Goal: Information Seeking & Learning: Learn about a topic

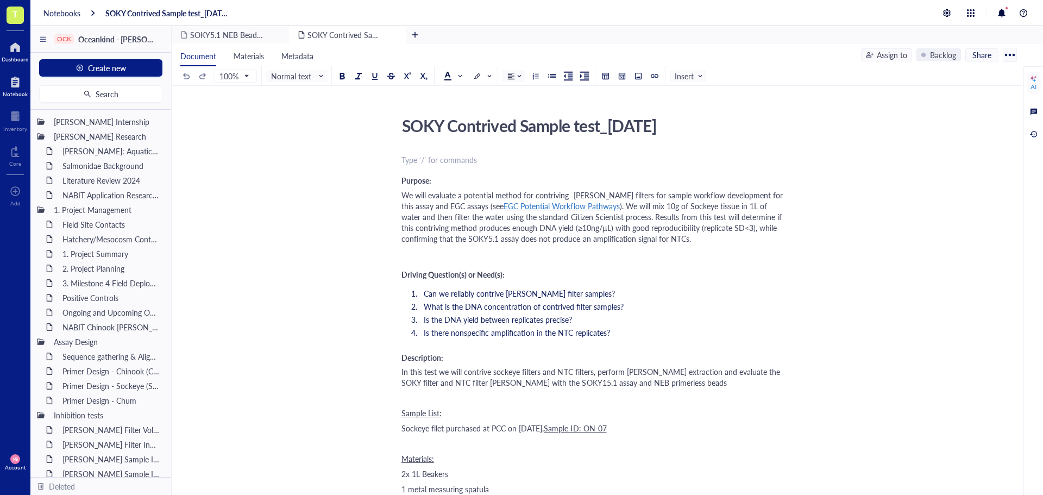
click at [10, 49] on div at bounding box center [15, 47] width 27 height 17
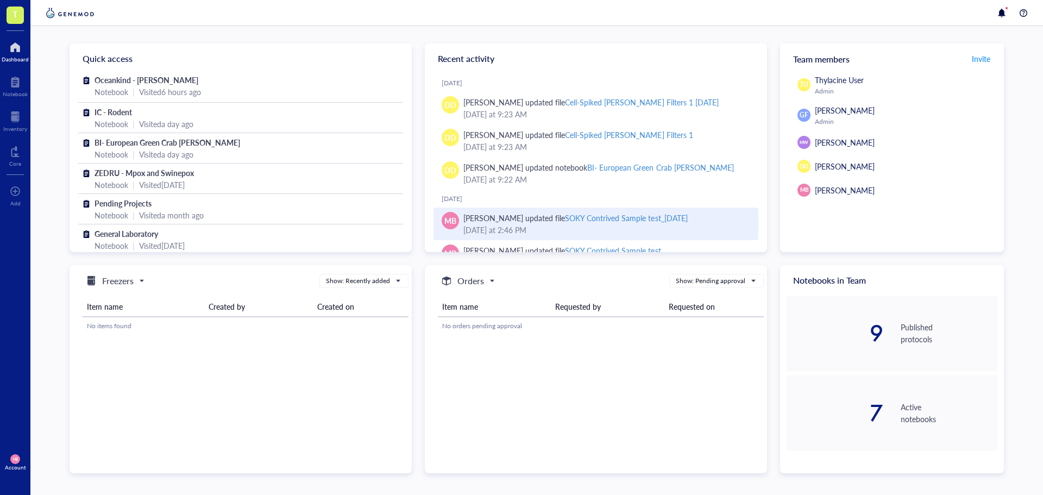
click at [605, 214] on div "SOKY Contrived Sample test_[DATE]" at bounding box center [626, 217] width 122 height 11
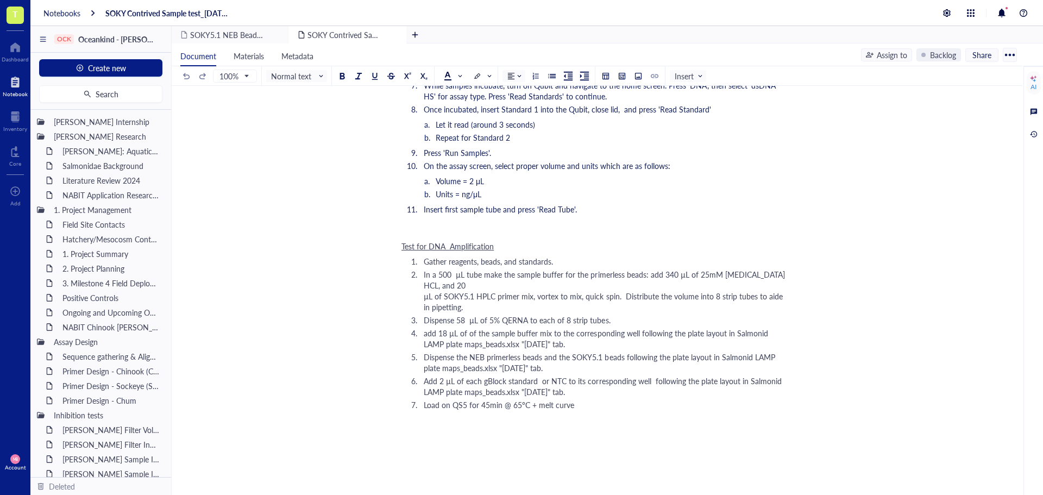
scroll to position [1446, 0]
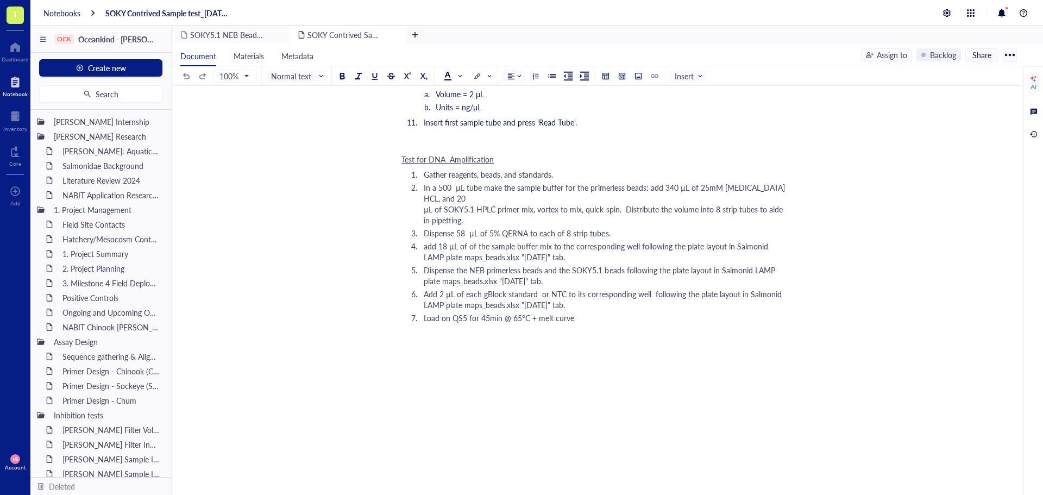
click at [618, 313] on div "Test for DNA Amplification Gather reagents, beads, and standards. In a 500 µL t…" at bounding box center [595, 240] width 387 height 176
drag, startPoint x: 429, startPoint y: 326, endPoint x: 398, endPoint y: 327, distance: 31.6
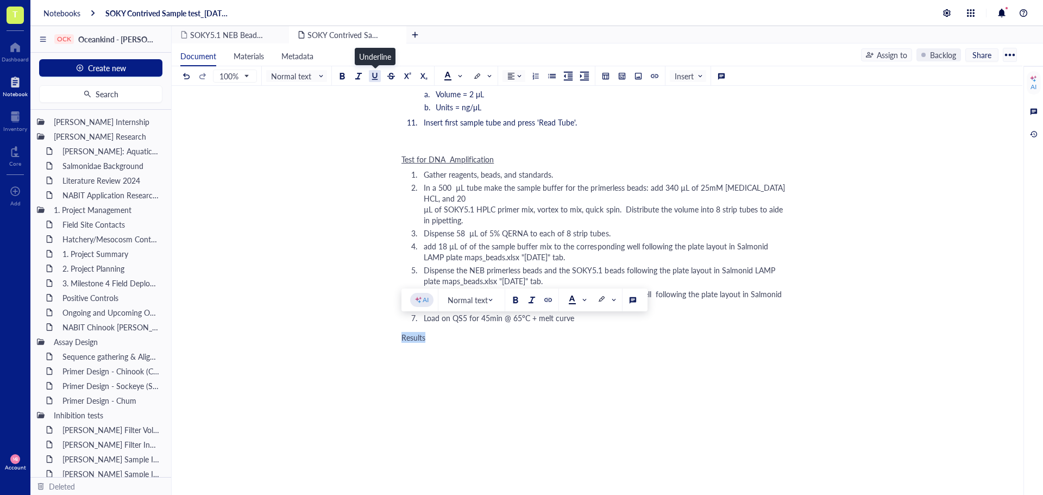
click at [377, 79] on div at bounding box center [375, 76] width 8 height 8
click at [443, 332] on div "Results" at bounding box center [595, 337] width 387 height 11
click at [411, 347] on span "The" at bounding box center [408, 352] width 12 height 11
click at [378, 77] on div at bounding box center [375, 76] width 8 height 8
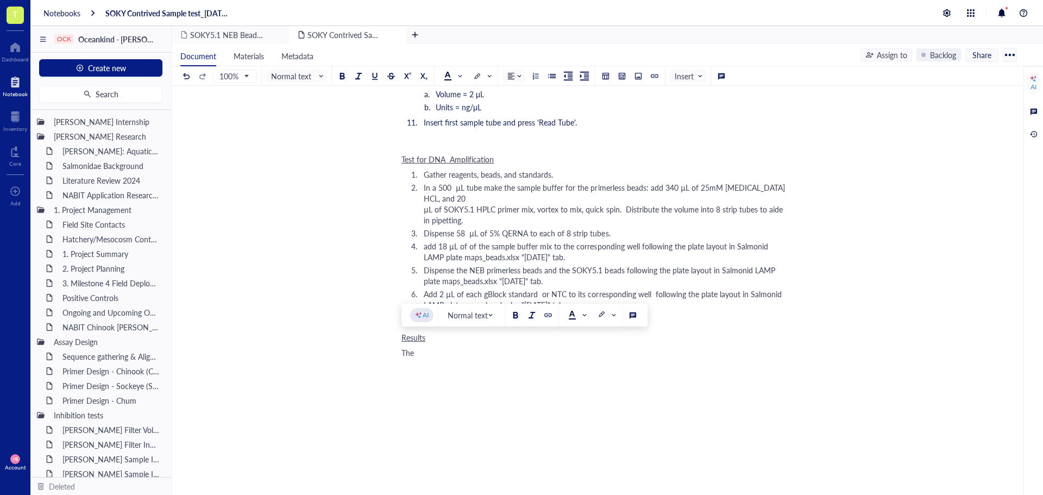
click at [434, 347] on div "The" at bounding box center [595, 352] width 387 height 11
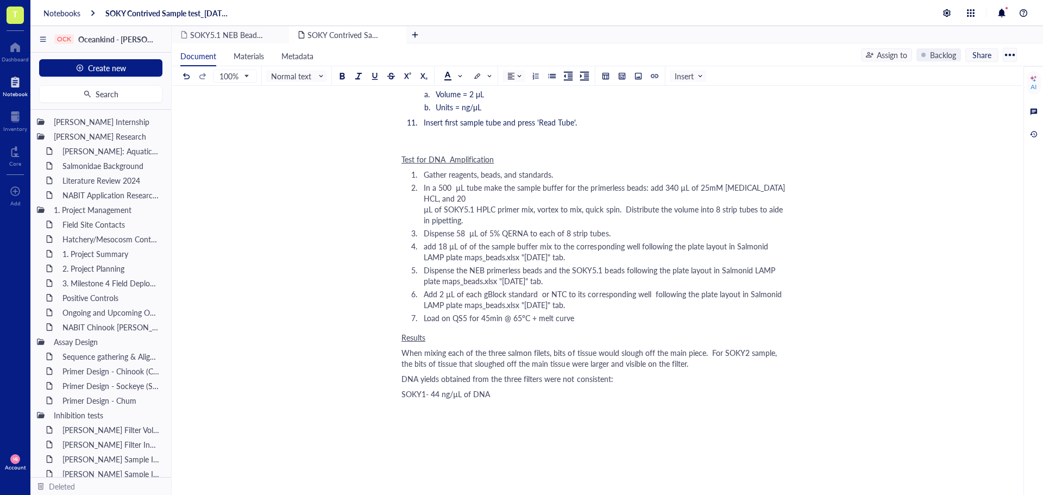
click at [433, 389] on span "SOKY1- 44 ng/µL of DNA" at bounding box center [446, 394] width 89 height 11
copy span "SOKY1- 44 ng/µL of DNA"
click at [421, 404] on div "﻿ Type ‘/’ for commands" at bounding box center [595, 409] width 387 height 11
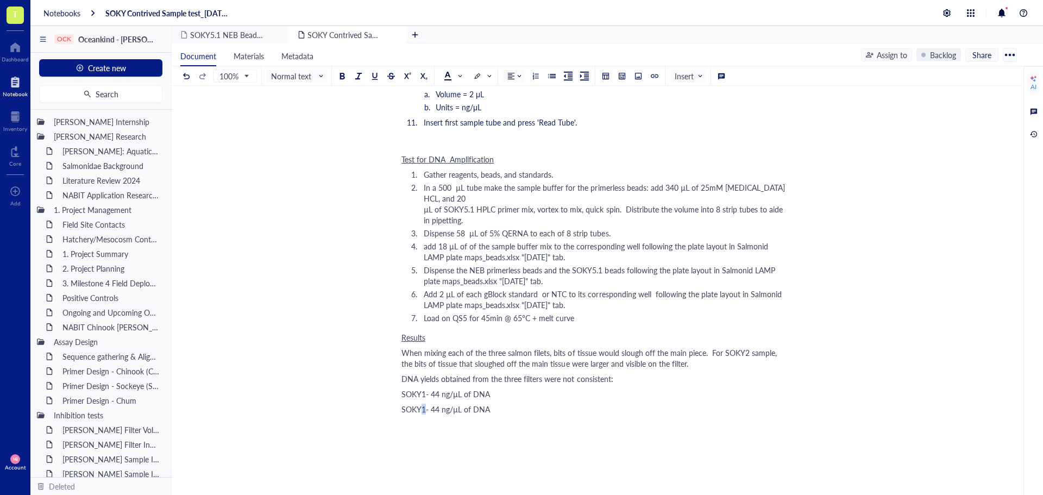
click at [423, 404] on span "SOKY1- 44 ng/µL of DNA" at bounding box center [446, 409] width 89 height 11
drag, startPoint x: 431, startPoint y: 396, endPoint x: 439, endPoint y: 397, distance: 7.7
click at [439, 404] on span "SOKY2- 44 ng/µL of DNA" at bounding box center [446, 409] width 89 height 11
click at [497, 404] on div "SOKY2- 12 ng/µL of DNA" at bounding box center [595, 409] width 387 height 11
click at [426, 419] on span "SOKY1- 44 ng/µL of DNA" at bounding box center [446, 424] width 89 height 11
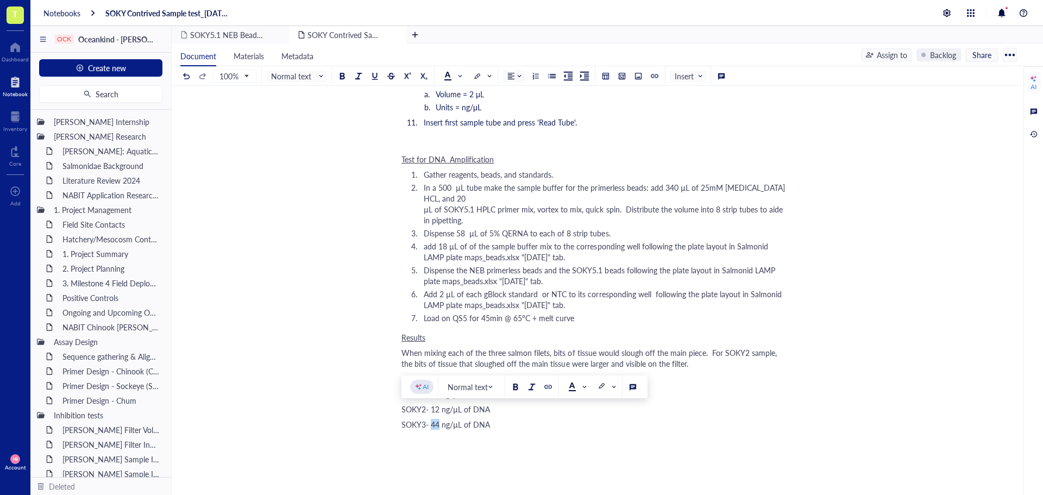
drag, startPoint x: 439, startPoint y: 415, endPoint x: 432, endPoint y: 416, distance: 7.1
click at [432, 419] on span "SOKY3- 44 ng/µL of DNA" at bounding box center [446, 424] width 89 height 11
click at [699, 353] on div "When mixing each of the three salmon filets, bits of tissue would slough off th…" at bounding box center [595, 358] width 387 height 22
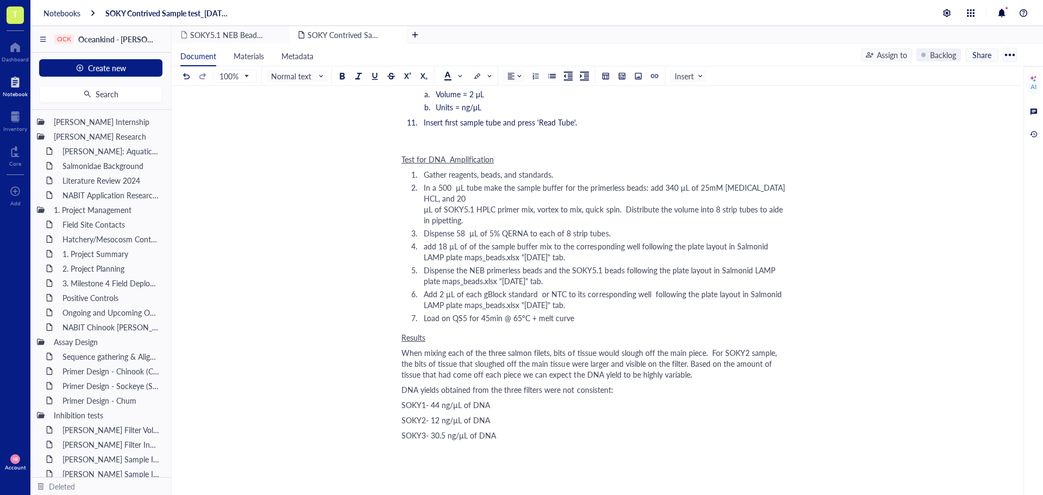
click at [512, 430] on div "SOKY3- 30.5 ng/µL of DNA" at bounding box center [595, 435] width 387 height 11
click at [610, 384] on span "DNA yields obtained from the three filters were not consistent:" at bounding box center [508, 389] width 212 height 11
click at [424, 445] on div "﻿ Type ‘/’ for commands" at bounding box center [595, 450] width 387 height 11
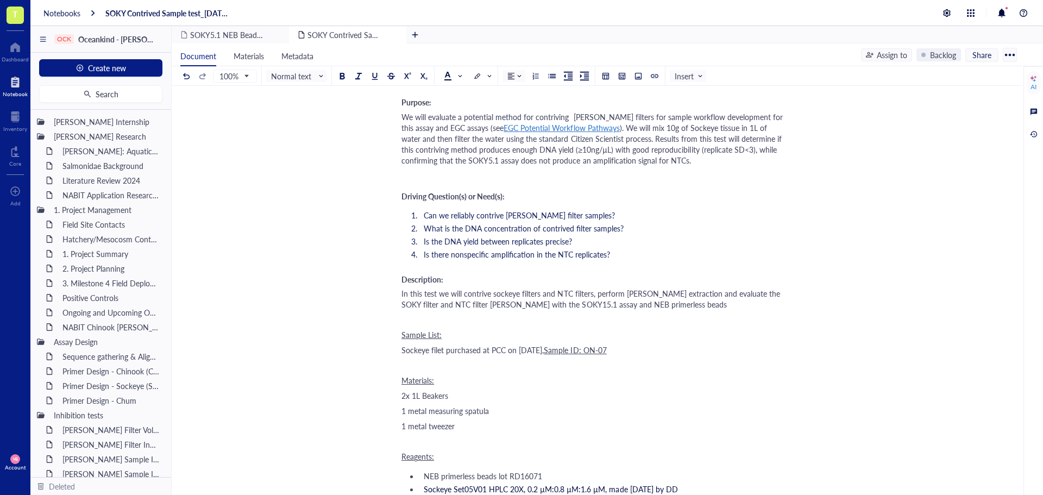
scroll to position [0, 0]
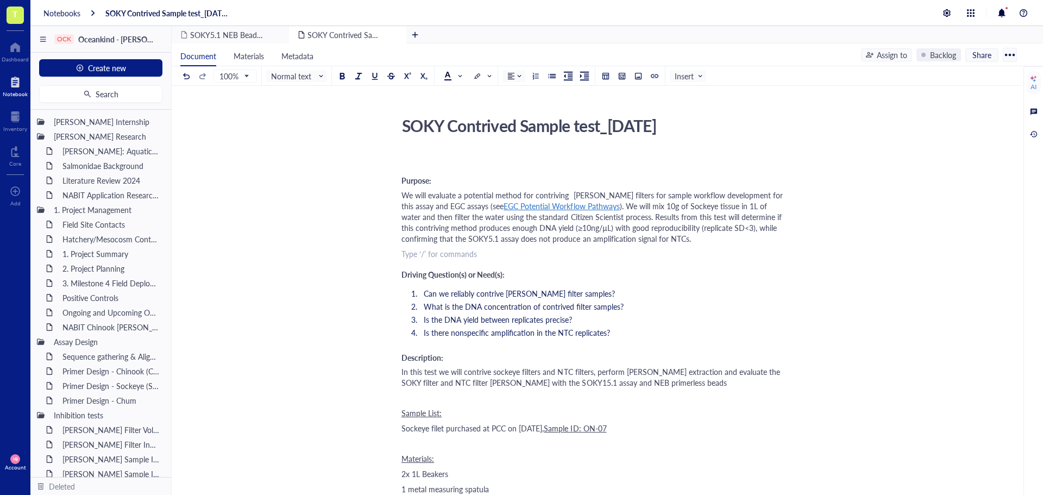
click at [676, 257] on div "﻿ Type ‘/’ for commands" at bounding box center [595, 253] width 387 height 11
click at [683, 240] on div "We will evaluate a potential method for contriving [PERSON_NAME] filters for sa…" at bounding box center [595, 217] width 387 height 54
click at [422, 253] on div "﻿ Type ‘/’ for commands" at bounding box center [595, 253] width 387 height 11
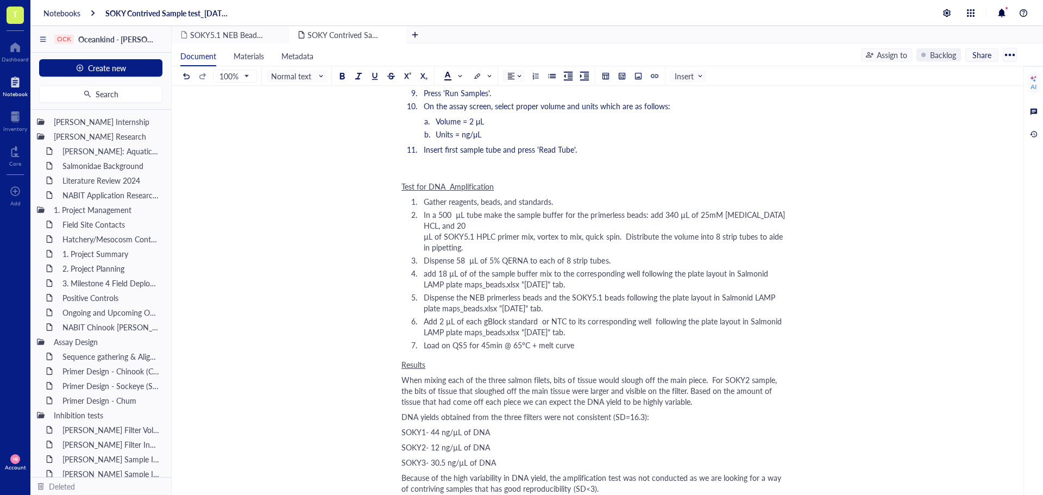
scroll to position [1467, 0]
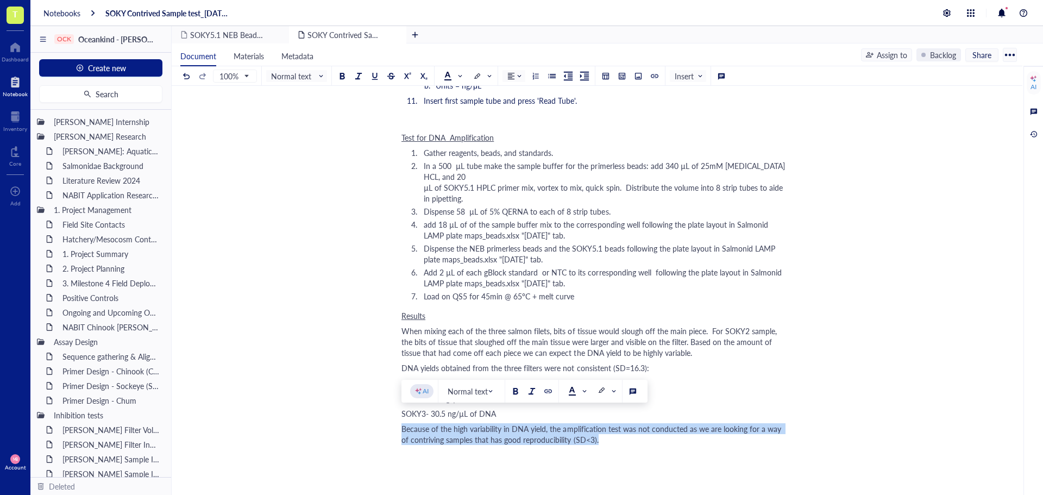
drag, startPoint x: 402, startPoint y: 419, endPoint x: 599, endPoint y: 428, distance: 196.9
click at [599, 428] on div "Because of the high variability in DNA yield, the amplification test was not co…" at bounding box center [595, 434] width 387 height 22
copy span "Because of the high variability in DNA yield, the amplification test was not co…"
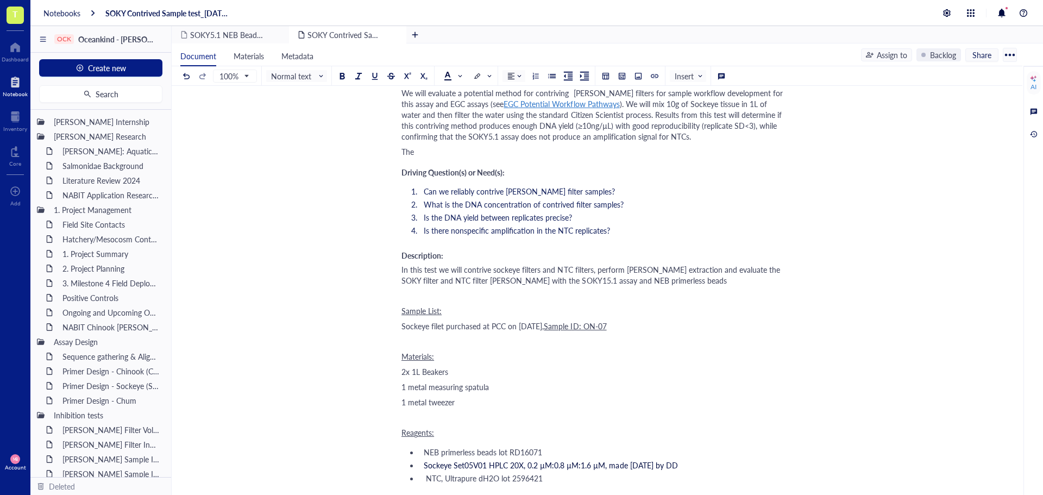
scroll to position [0, 0]
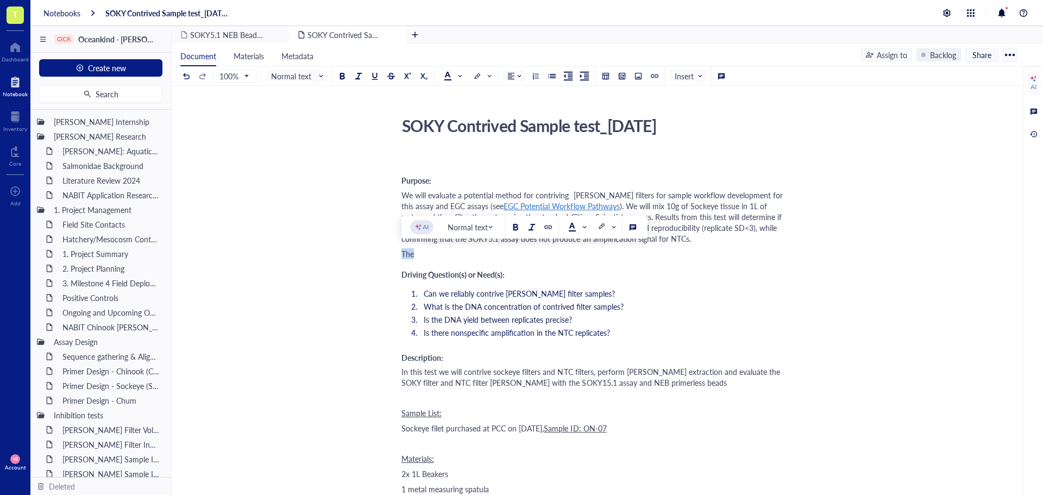
drag, startPoint x: 415, startPoint y: 253, endPoint x: 402, endPoint y: 253, distance: 13.1
click at [402, 253] on span "The" at bounding box center [408, 253] width 12 height 11
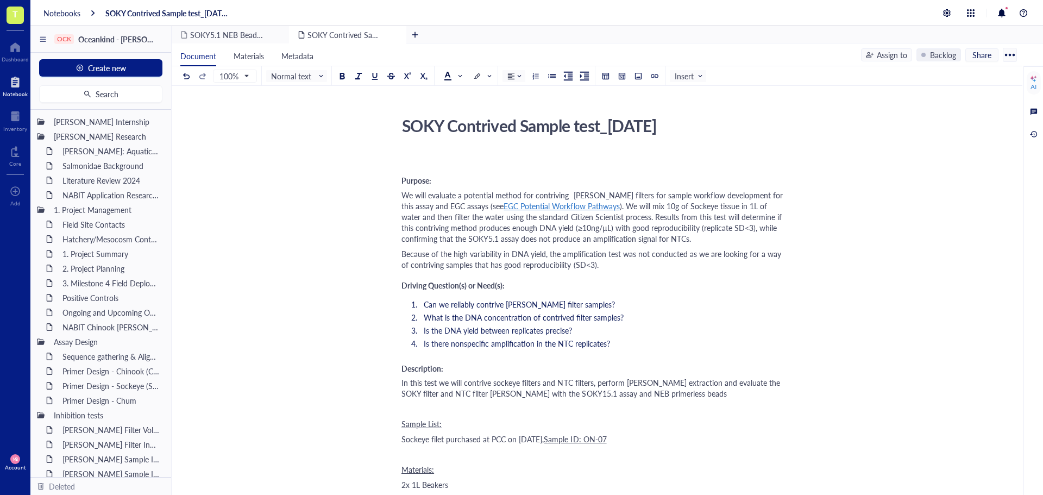
click at [544, 255] on span "Because of the high variability in DNA yield, the amplification test was not co…" at bounding box center [593, 259] width 382 height 22
click at [598, 254] on span "Because of the high variability in DNA yield (SD=16.3), the amplification test …" at bounding box center [594, 259] width 384 height 22
drag, startPoint x: 452, startPoint y: 254, endPoint x: 403, endPoint y: 253, distance: 48.9
click at [403, 253] on span "Because of the high variability in DNA yield (SD=16.3), the SOKY 5.1 amplificat…" at bounding box center [592, 259] width 380 height 22
click at [533, 254] on span "High variability in DNA yield (SD=16.3), the SOKY 5.1 amplification test was no…" at bounding box center [595, 259] width 386 height 22
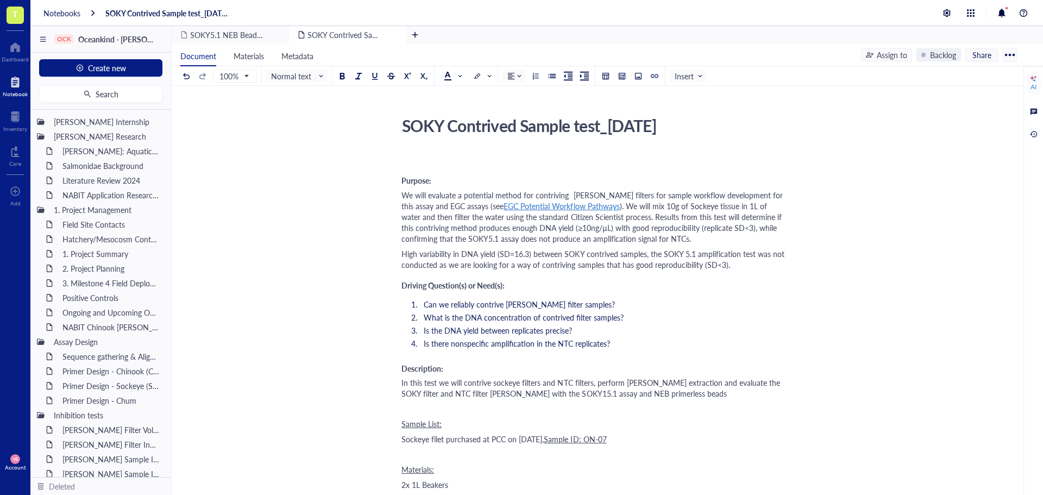
click at [403, 254] on span "High variability in DNA yield (SD=16.3) between SOKY contrived samples, the SOK…" at bounding box center [594, 259] width 385 height 22
click at [646, 254] on span "High variability in DNA yield (SD=16.3) between SOKY contrived samples, the SOK…" at bounding box center [594, 259] width 385 height 22
click at [648, 253] on span "High variability in DNA yield (SD=16.3) between SOKY contrived samples, the SOK…" at bounding box center [594, 259] width 385 height 22
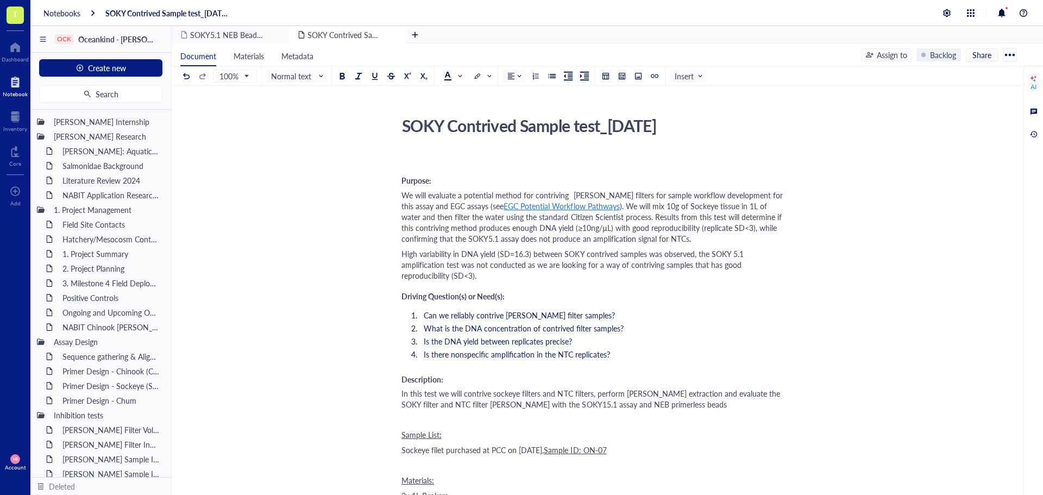
click at [471, 274] on div "High variability in DNA yield (SD=16.3) between SOKY contrived samples was obse…" at bounding box center [595, 264] width 387 height 33
click at [700, 255] on span "High variability in DNA yield (SD=16.3) between SOKY contrived samples was obse…" at bounding box center [574, 264] width 345 height 33
click at [491, 277] on div "High variability in DNA yield (SD=16.3) between SOKY contrived samples was obse…" at bounding box center [595, 264] width 387 height 33
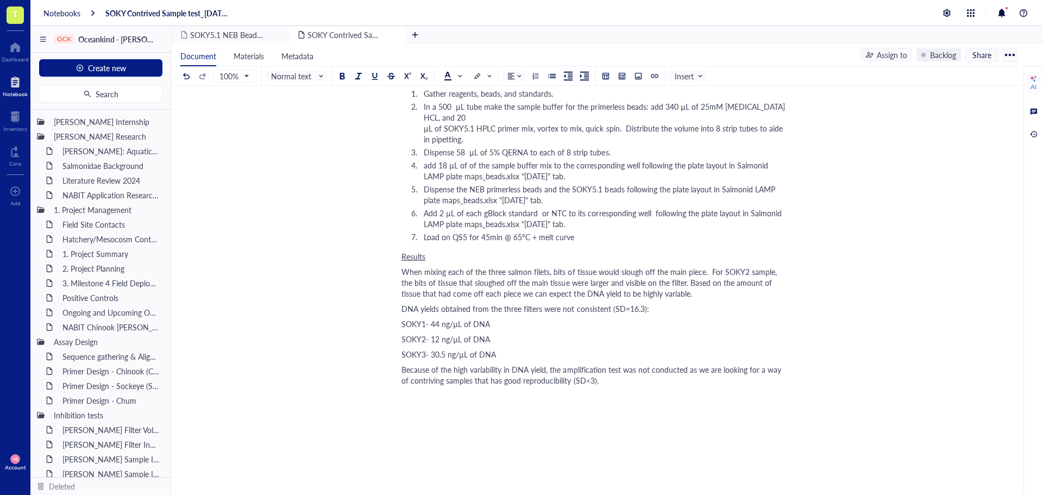
scroll to position [1513, 0]
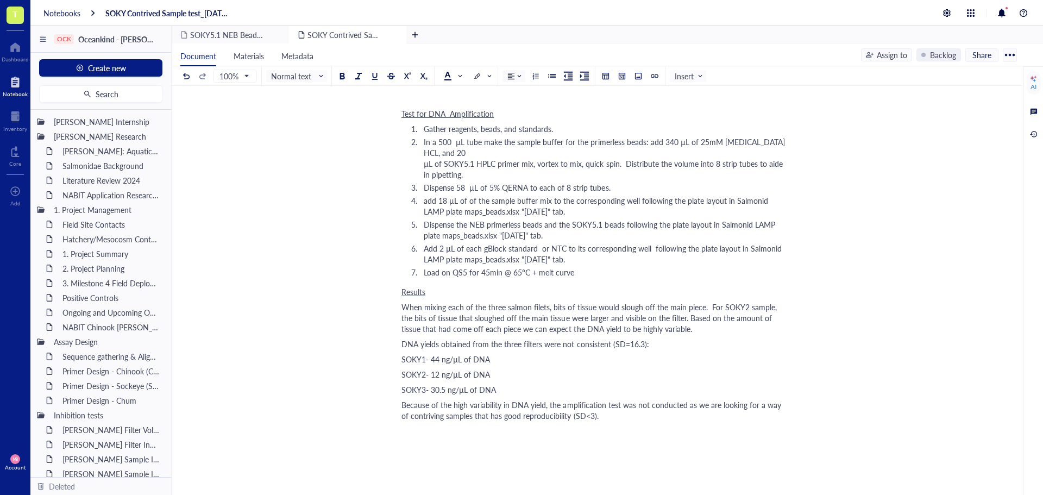
click at [695, 321] on div "When mixing each of the three salmon filets, bits of tissue would slough off th…" at bounding box center [595, 318] width 387 height 33
click at [403, 302] on span "When mixing each of the three salmon filets, bits of tissue would slough off th…" at bounding box center [591, 318] width 378 height 33
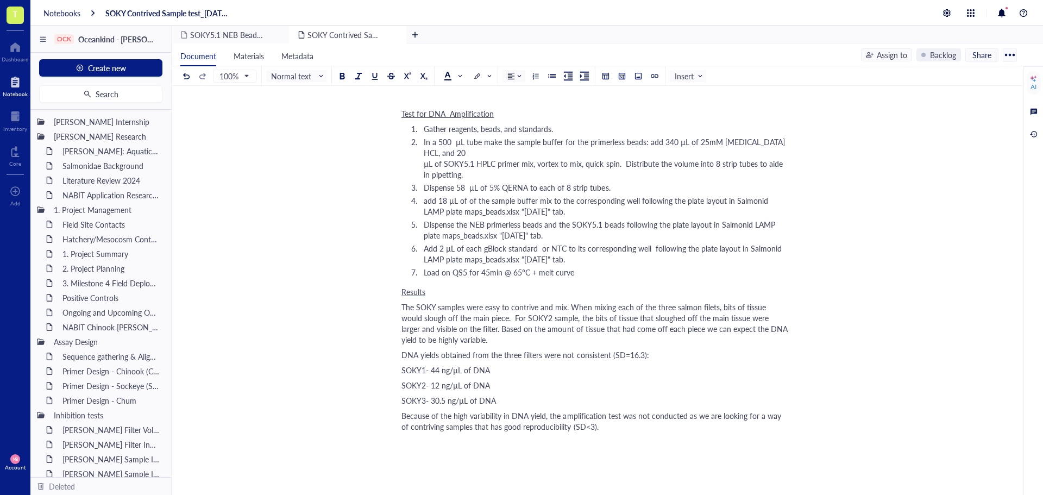
click at [562, 349] on span "DNA yields obtained from the three filters were not consistent (SD=16.3):" at bounding box center [526, 354] width 248 height 11
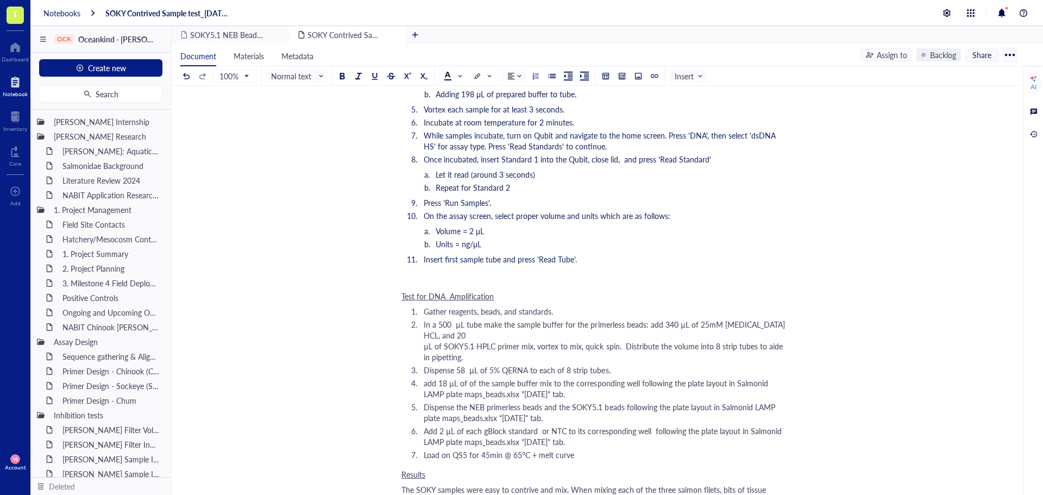
scroll to position [1350, 0]
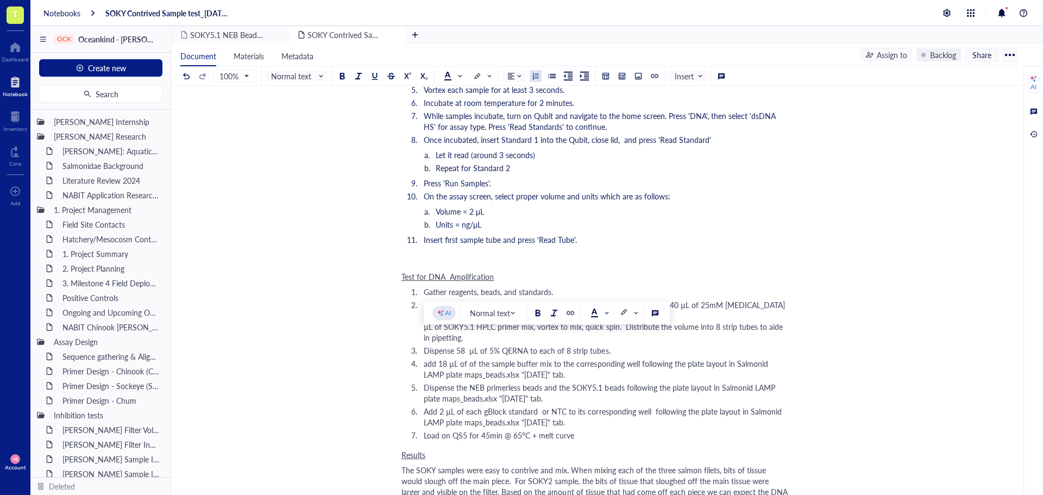
drag, startPoint x: 617, startPoint y: 340, endPoint x: 426, endPoint y: 340, distance: 190.7
click at [426, 345] on li "Dispense 58 µL of 5% QERNA to each of 8 strip tubes." at bounding box center [604, 350] width 369 height 11
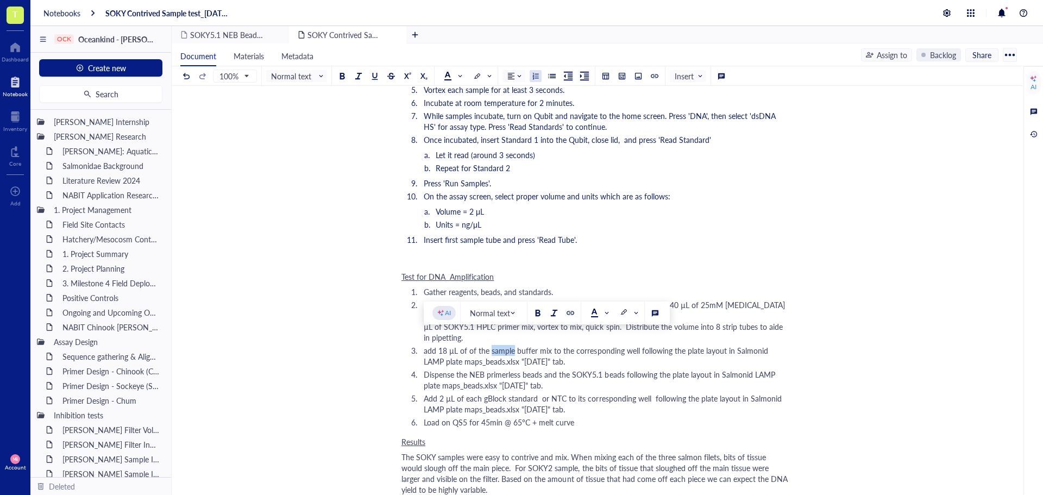
drag, startPoint x: 513, startPoint y: 340, endPoint x: 491, endPoint y: 341, distance: 21.8
click at [491, 345] on span "add 18 µL of of the sample buffer mix to the corresponding well following the p…" at bounding box center [597, 356] width 347 height 22
click at [629, 400] on li "Add 2 µL of each gBlock standard or NTC to its corresponding well following the…" at bounding box center [604, 404] width 369 height 22
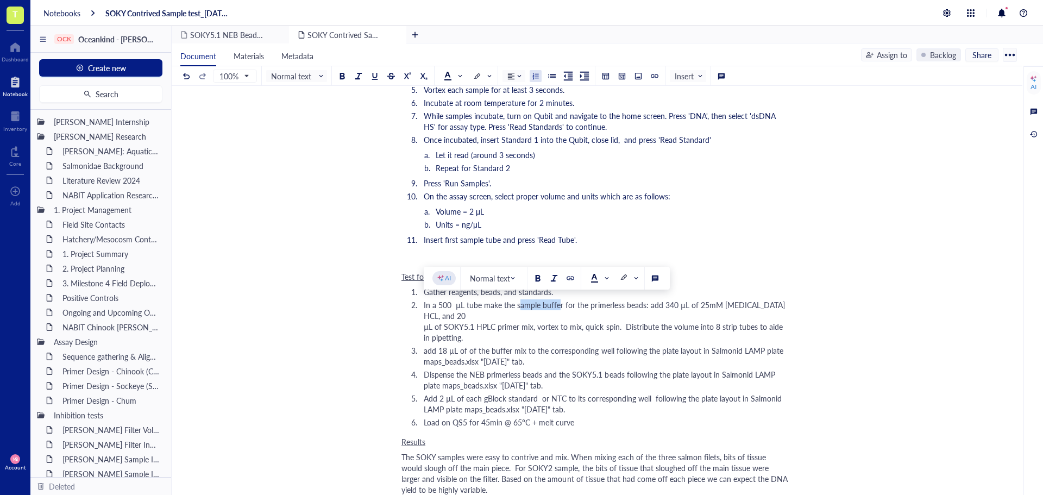
drag, startPoint x: 559, startPoint y: 304, endPoint x: 518, endPoint y: 304, distance: 40.2
click at [518, 304] on span "In a 500 µL tube make the sample buffer for the primerless beads: add 340 µL of…" at bounding box center [809, 320] width 770 height 43
click at [550, 305] on span "In a 500 µL tube make the sample buffer for the primerless beads: add 340 µL of…" at bounding box center [809, 320] width 770 height 43
click at [536, 304] on span "In a 500 µL tube make the sample buffer for the primerless beads: add 340 µL of…" at bounding box center [809, 320] width 770 height 43
click at [539, 305] on span "In a 500 µL tube make the sample buffer for the primerless beads: add 340 µL of…" at bounding box center [809, 320] width 770 height 43
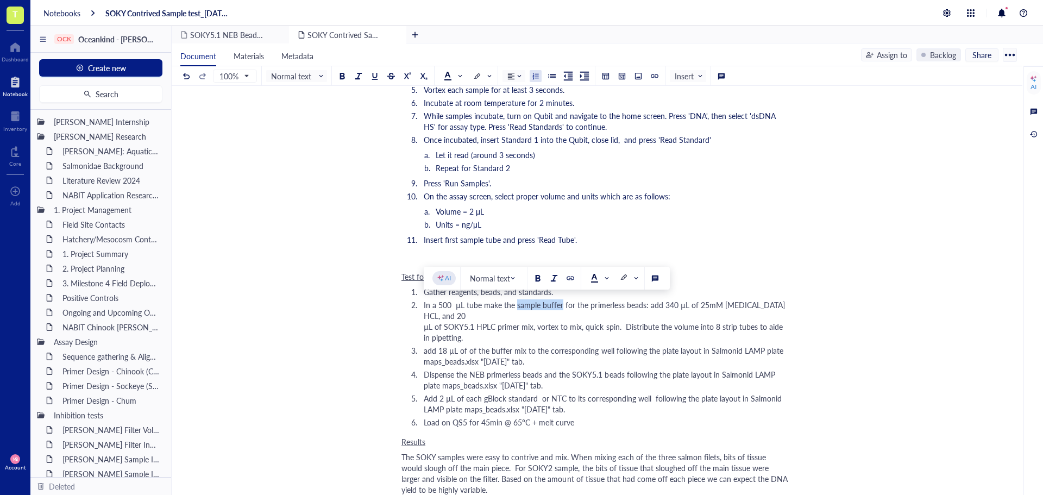
drag, startPoint x: 561, startPoint y: 307, endPoint x: 516, endPoint y: 307, distance: 45.7
click at [516, 307] on span "In a 500 µL tube make the sample buffer for the primerless beads: add 340 µL of…" at bounding box center [809, 320] width 770 height 43
click at [492, 345] on span "add 18 µL of of the buffer mix to the corresponding well following the plate la…" at bounding box center [605, 356] width 362 height 22
click at [490, 345] on span "add 18 µL of of the buffer mix to the corresponding well following the plate la…" at bounding box center [605, 356] width 362 height 22
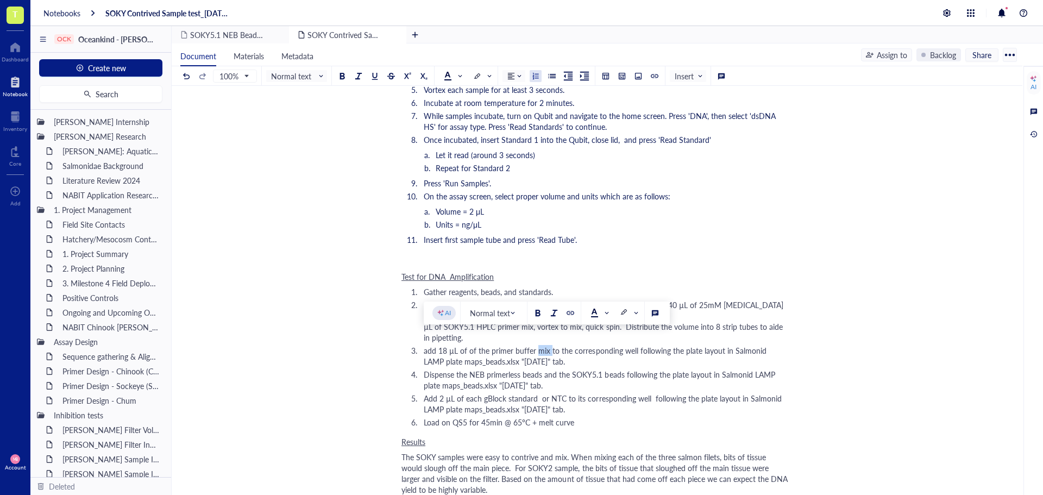
drag, startPoint x: 549, startPoint y: 340, endPoint x: 536, endPoint y: 339, distance: 13.1
click at [536, 345] on span "add 18 µL of of the primer buffer mix to the corresponding well following the p…" at bounding box center [596, 356] width 345 height 22
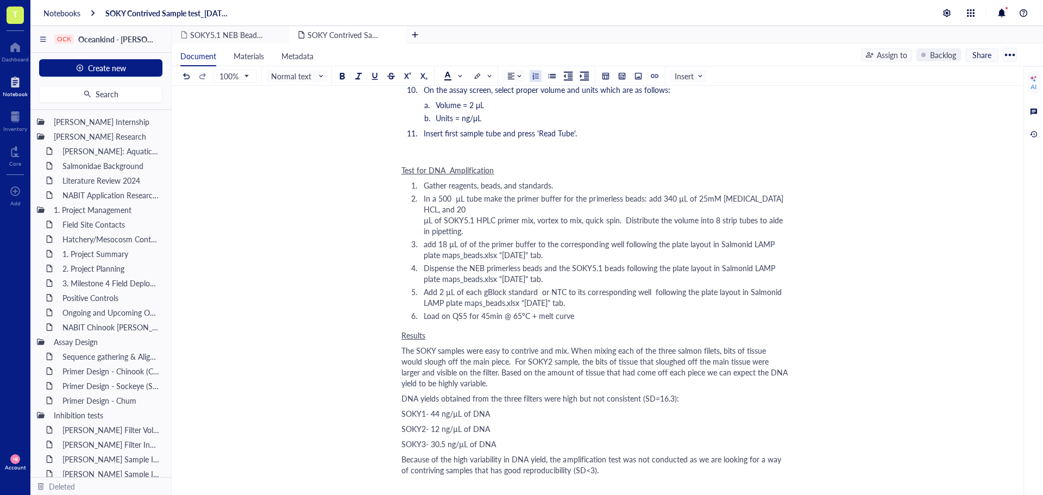
scroll to position [1402, 0]
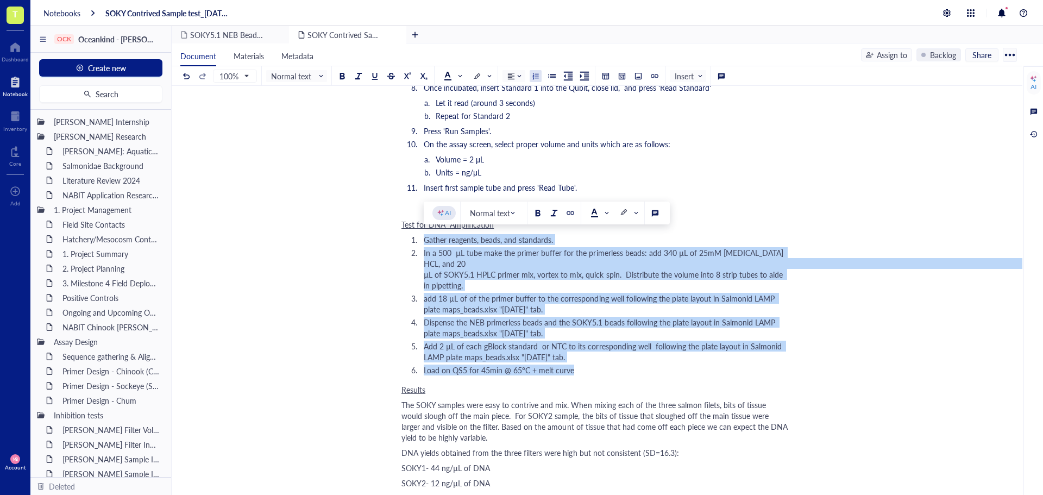
drag, startPoint x: 576, startPoint y: 360, endPoint x: 424, endPoint y: 241, distance: 192.7
click at [424, 241] on ol "Gather reagents, beads, and standards. In a 500 µL tube make the primer buffer …" at bounding box center [595, 304] width 387 height 141
click at [478, 300] on span "add 18 µL of of the primer buffer to the corresponding well following the plate…" at bounding box center [600, 304] width 353 height 22
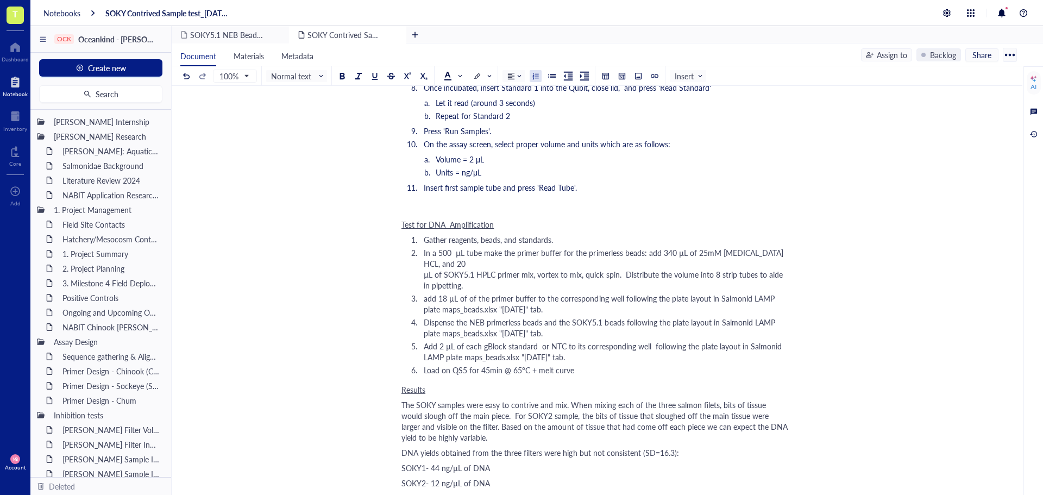
click at [511, 301] on span "add 18 µL of of the primer buffer to the corresponding well following the plate…" at bounding box center [600, 304] width 353 height 22
drag, startPoint x: 708, startPoint y: 290, endPoint x: 710, endPoint y: 296, distance: 6.4
click at [710, 296] on li "add 18 µL of of the primer buffer to the corresponding well following the plate…" at bounding box center [604, 304] width 369 height 22
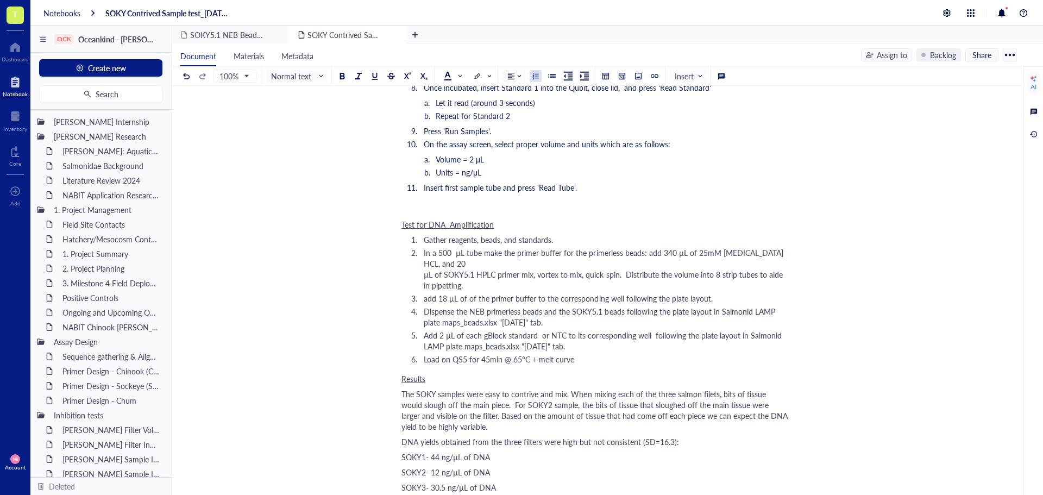
drag, startPoint x: 710, startPoint y: 302, endPoint x: 711, endPoint y: 309, distance: 7.7
click at [711, 309] on li "Dispense the NEB primerless beads and the SOKY5.1 beads following the plate lay…" at bounding box center [604, 317] width 369 height 22
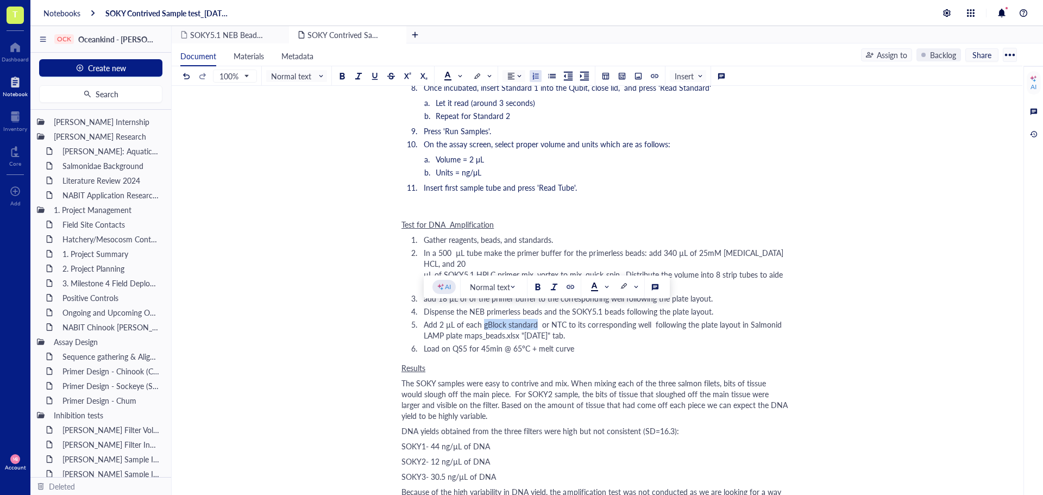
drag, startPoint x: 536, startPoint y: 315, endPoint x: 484, endPoint y: 315, distance: 52.7
click at [484, 319] on span "Add 2 µL of each gBlock standard or NTC to its corresponding well following the…" at bounding box center [604, 330] width 360 height 22
drag, startPoint x: 705, startPoint y: 313, endPoint x: 710, endPoint y: 322, distance: 10.5
click at [710, 322] on li "Add 2 µL of each sample or NTC to its corresponding well following the plate la…" at bounding box center [604, 330] width 369 height 22
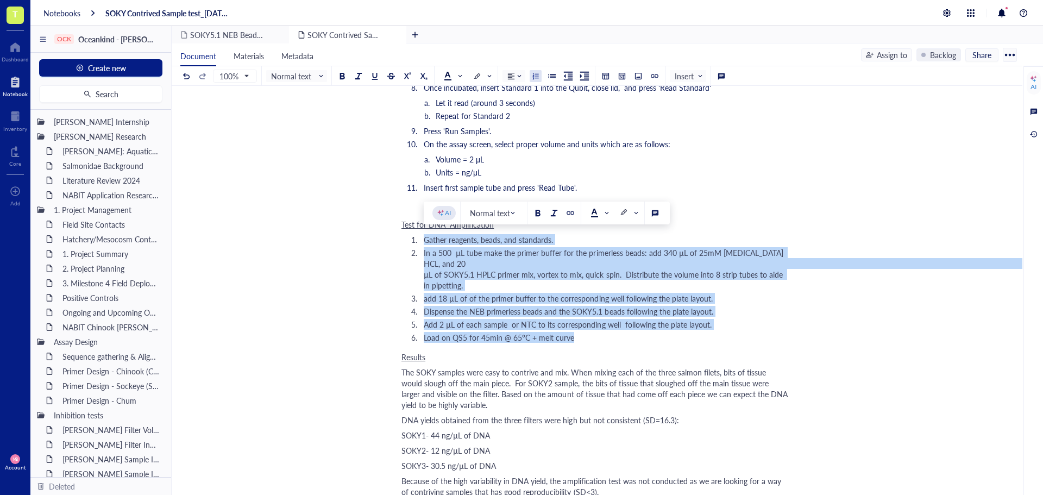
drag, startPoint x: 599, startPoint y: 329, endPoint x: 423, endPoint y: 239, distance: 197.4
click at [423, 239] on ol "Gather reagents, beads, and standards. In a 500 µL tube make the primer buffer …" at bounding box center [595, 288] width 387 height 109
click at [376, 77] on div at bounding box center [375, 76] width 8 height 8
click at [393, 77] on div at bounding box center [391, 76] width 8 height 8
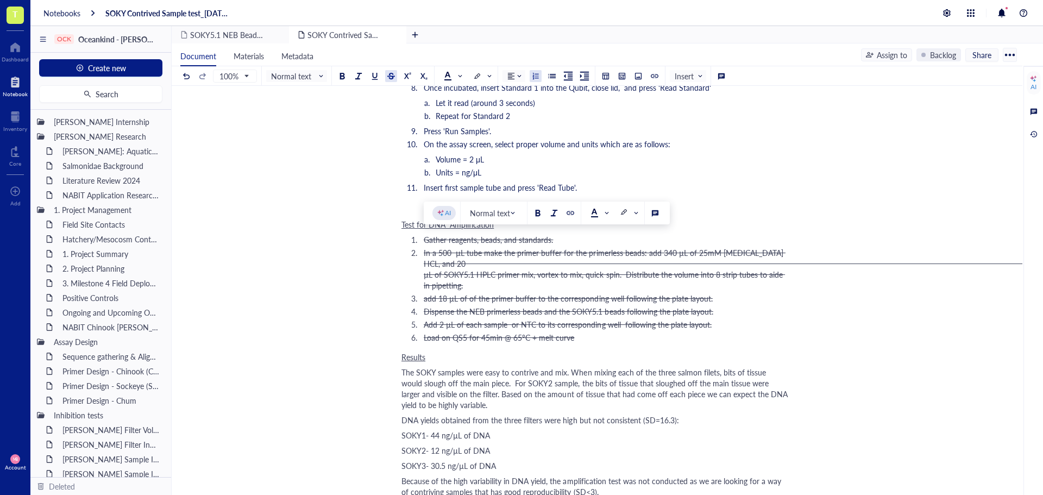
click at [484, 367] on span "The SOKY samples were easy to contrive and mix. When mixing each of the three s…" at bounding box center [596, 388] width 389 height 43
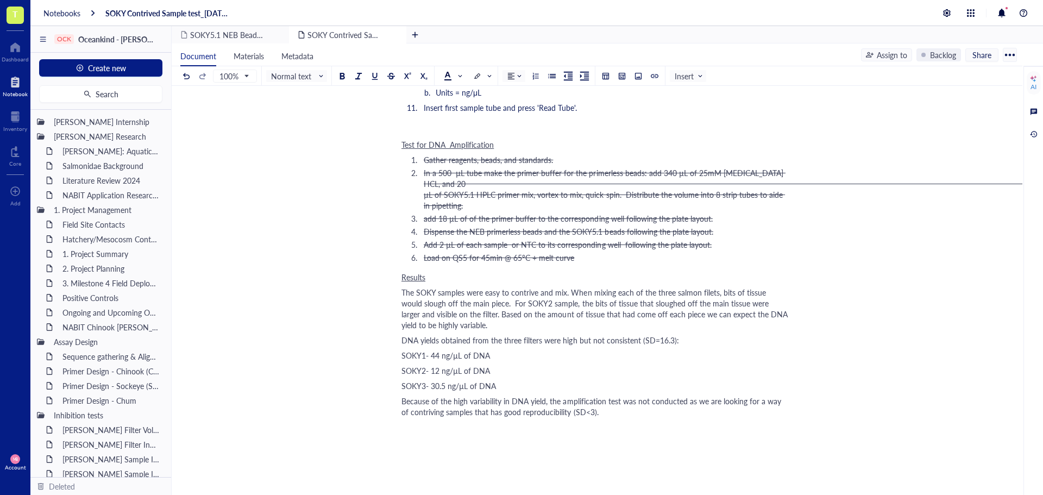
scroll to position [1456, 0]
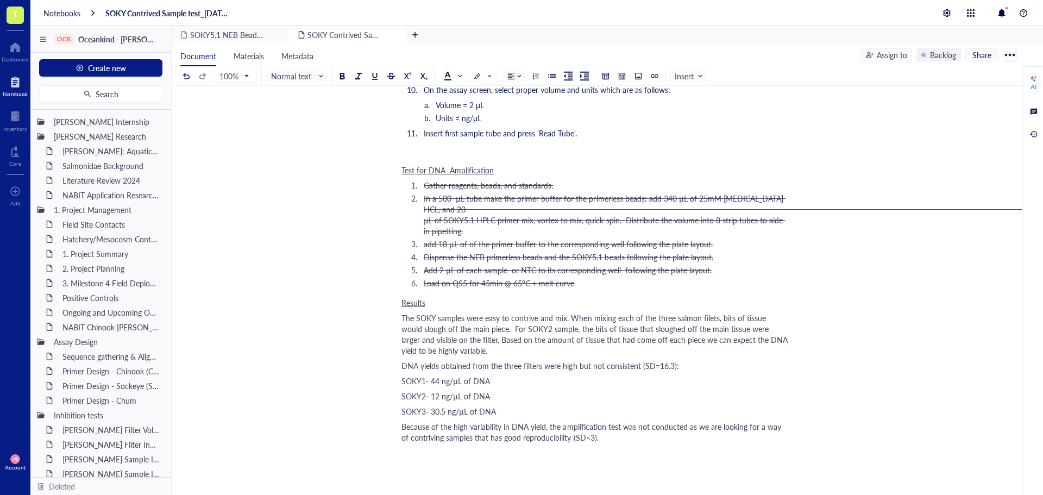
click at [536, 193] on span "In a 500 µL tube make the primer buffer for the primerless beads: add 340 µL of…" at bounding box center [809, 214] width 770 height 43
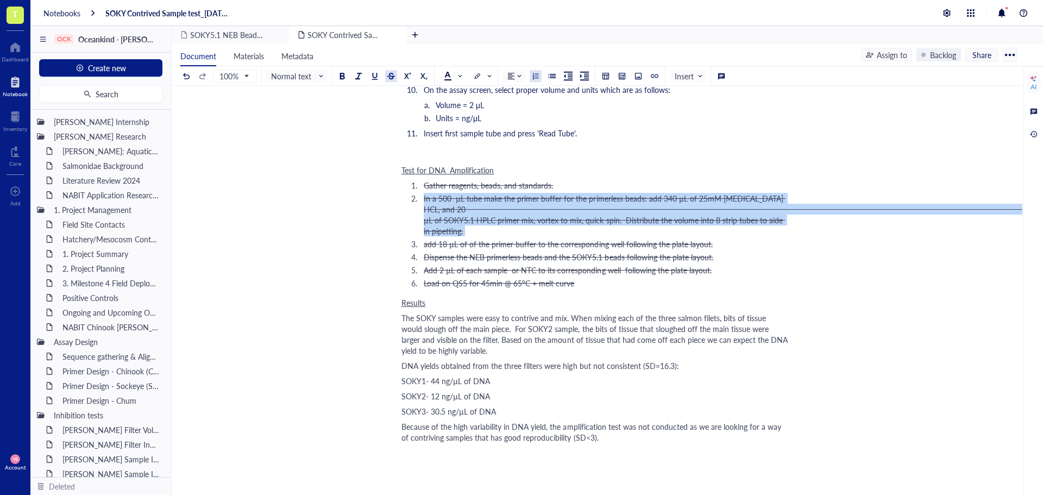
click at [536, 193] on span "In a 500 µL tube make the primer buffer for the primerless beads: add 340 µL of…" at bounding box center [809, 214] width 770 height 43
click at [390, 79] on div at bounding box center [391, 76] width 8 height 8
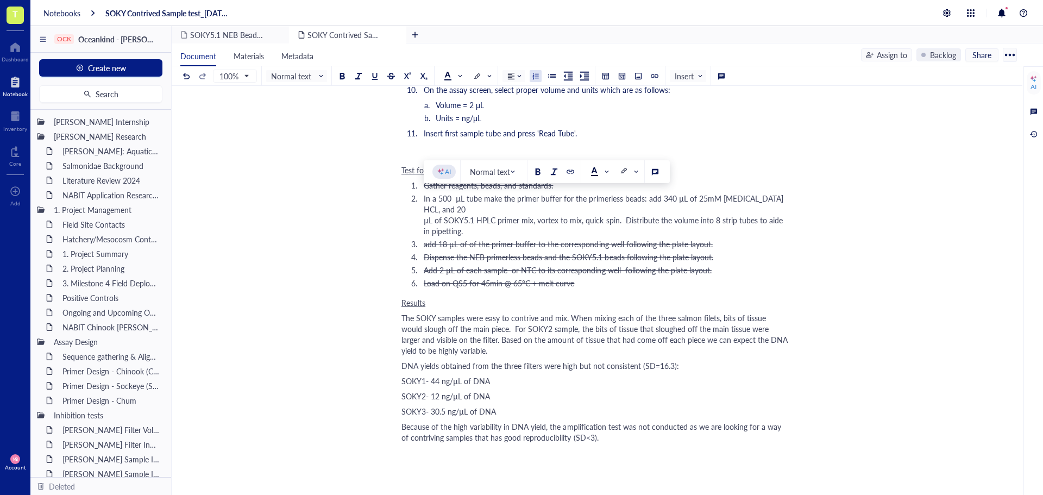
click at [458, 222] on li "In a 500 µL tube make the primer buffer for the primerless beads: add 340 µL of…" at bounding box center [604, 214] width 369 height 43
click at [778, 201] on span "In a 500 µL tube make the primer buffer for the primerless beads: add 340 µL of…" at bounding box center [809, 214] width 770 height 43
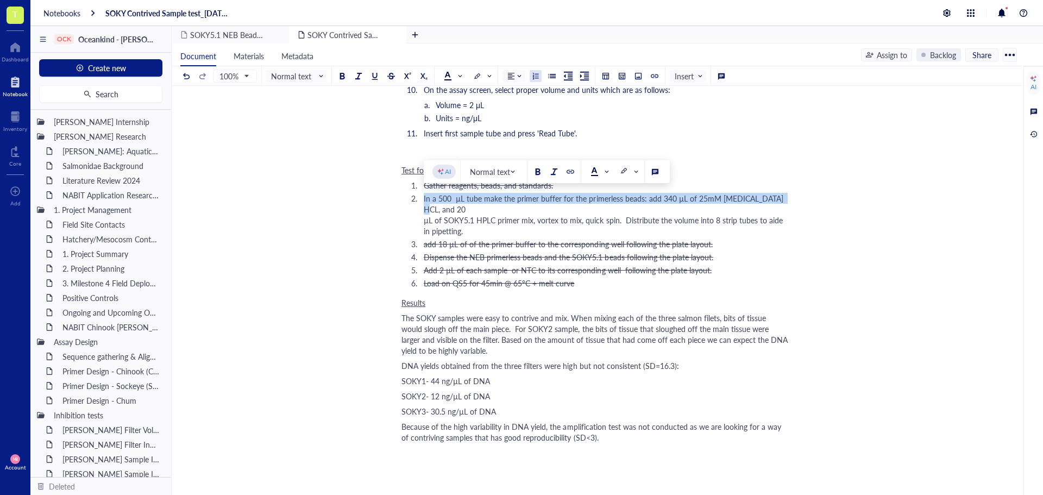
drag, startPoint x: 773, startPoint y: 199, endPoint x: 423, endPoint y: 203, distance: 350.0
click at [423, 203] on li "In a 500 µL tube make the primer buffer for the primerless beads: add 340 µL of…" at bounding box center [604, 214] width 369 height 43
click at [392, 76] on div at bounding box center [391, 76] width 8 height 8
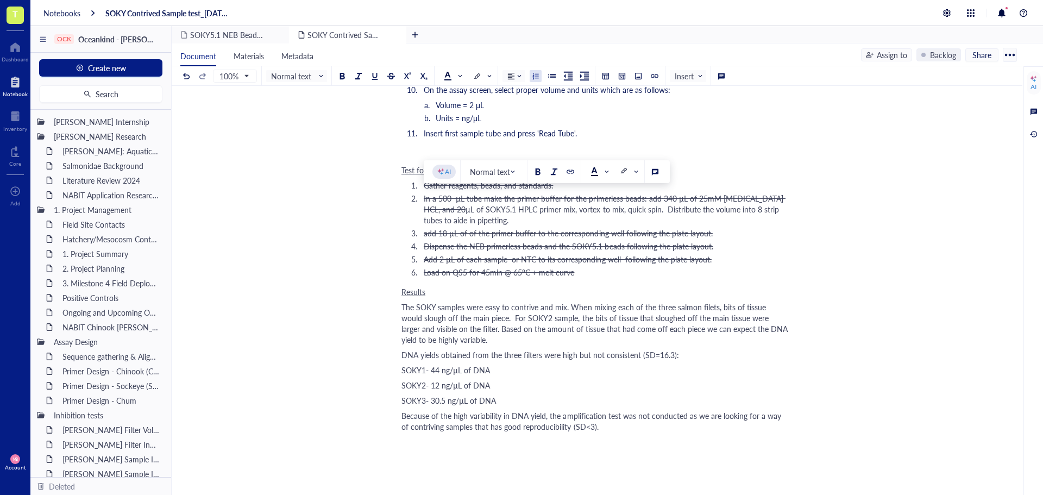
drag, startPoint x: 423, startPoint y: 210, endPoint x: 769, endPoint y: 209, distance: 345.6
click at [769, 209] on li "In a 500 µL tube make the primer buffer for the primerless beads: add 340 µL of…" at bounding box center [604, 209] width 369 height 33
click at [754, 227] on ol "Gather reagents, beads, and standards. In a 500 µL tube make the primer buffer …" at bounding box center [595, 229] width 387 height 98
drag, startPoint x: 623, startPoint y: 211, endPoint x: 626, endPoint y: 217, distance: 6.8
click at [626, 217] on li "In a 500 µL tube make the primer buffer for the primerless beads: add 340 µL of…" at bounding box center [604, 209] width 369 height 33
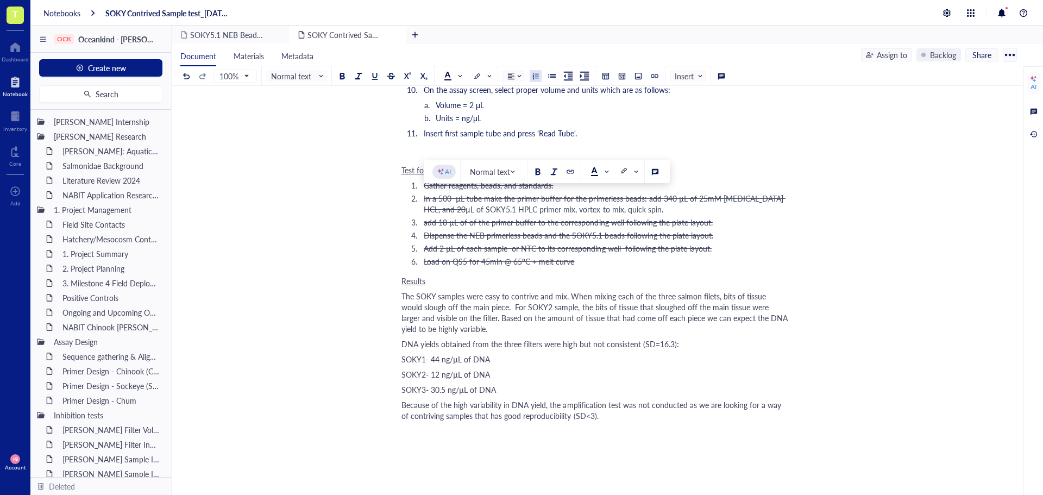
drag, startPoint x: 617, startPoint y: 211, endPoint x: 425, endPoint y: 211, distance: 191.8
click at [466, 211] on span "µL of SOKY5.1 HPLC primer mix, vortex to mix, quick spin." at bounding box center [565, 209] width 198 height 11
click at [390, 77] on div at bounding box center [391, 76] width 8 height 8
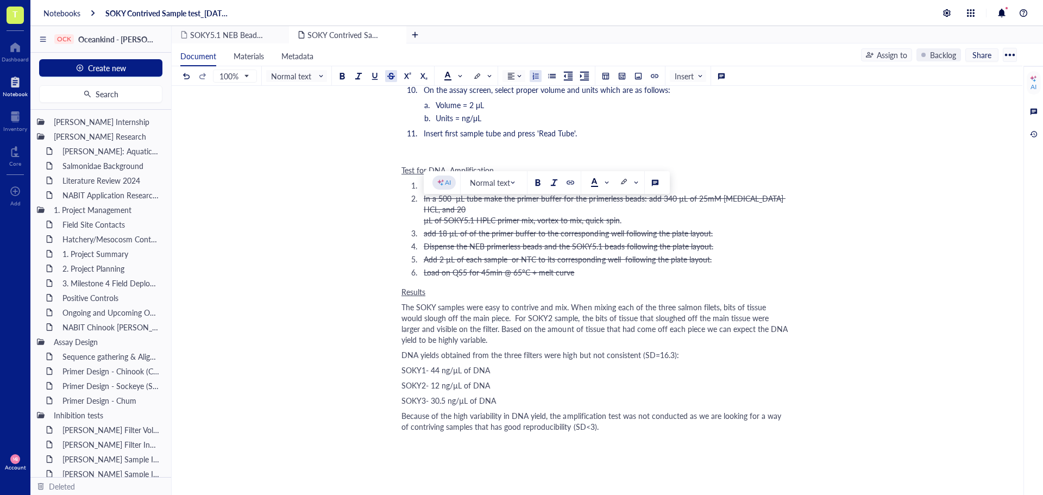
click at [583, 267] on li "Load on QS5 for 45min @ 65°C + melt curve" at bounding box center [604, 272] width 369 height 11
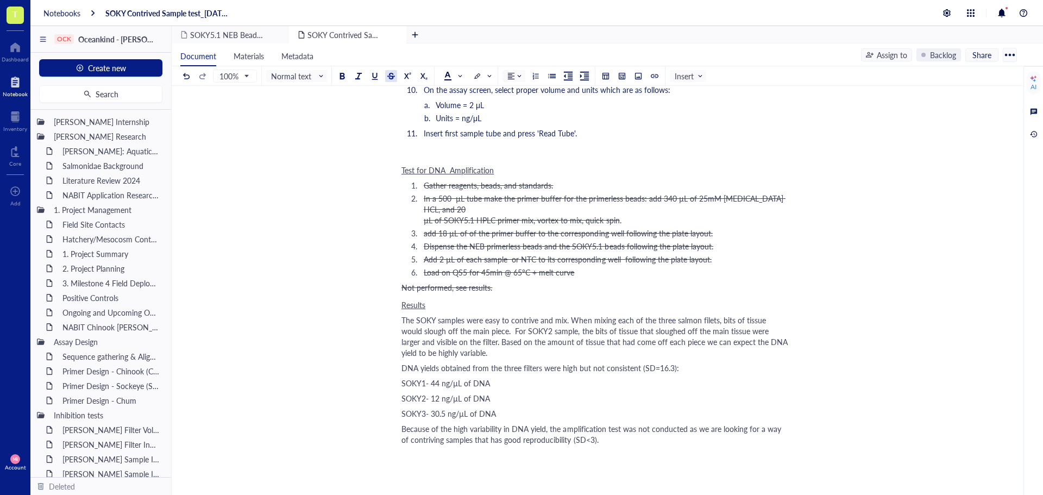
click at [435, 282] on span "Not performed, see results." at bounding box center [447, 287] width 91 height 11
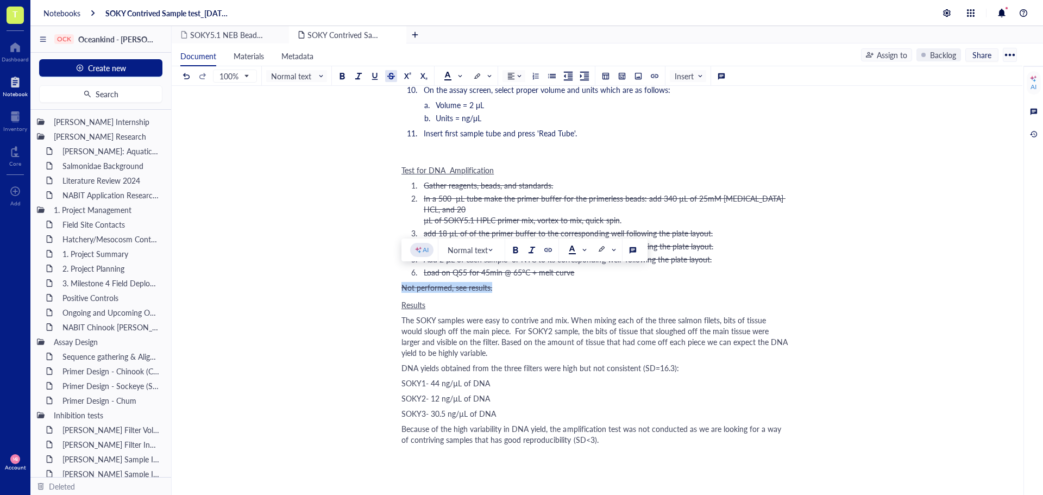
click at [395, 76] on div at bounding box center [391, 76] width 8 height 8
click at [461, 77] on span at bounding box center [452, 76] width 17 height 9
click at [466, 107] on div at bounding box center [465, 111] width 8 height 8
click at [506, 284] on div "Test for DNA Amplification Gather reagents, beads, and standards. In a 500 µL t…" at bounding box center [595, 228] width 387 height 133
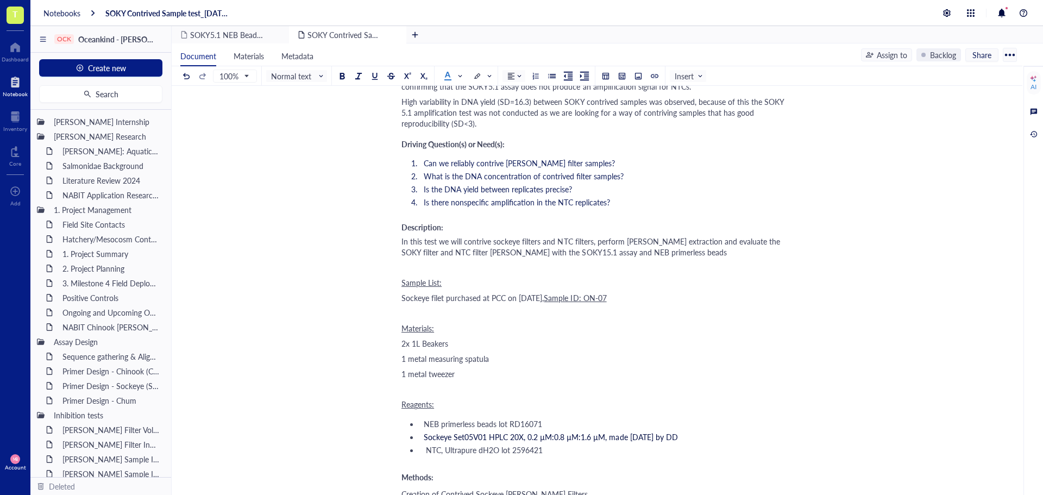
scroll to position [0, 0]
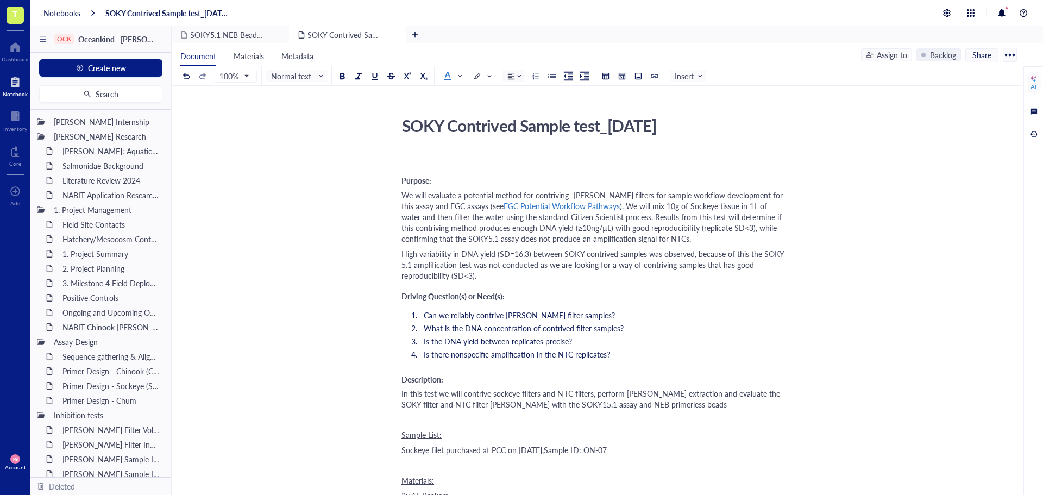
click at [421, 158] on div "﻿ Type ‘/’ for commands" at bounding box center [595, 159] width 387 height 11
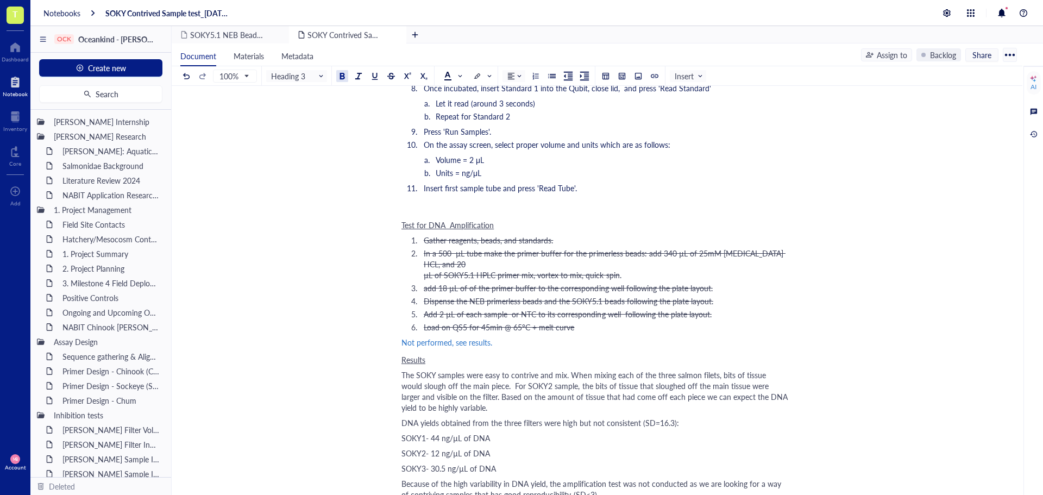
scroll to position [1413, 0]
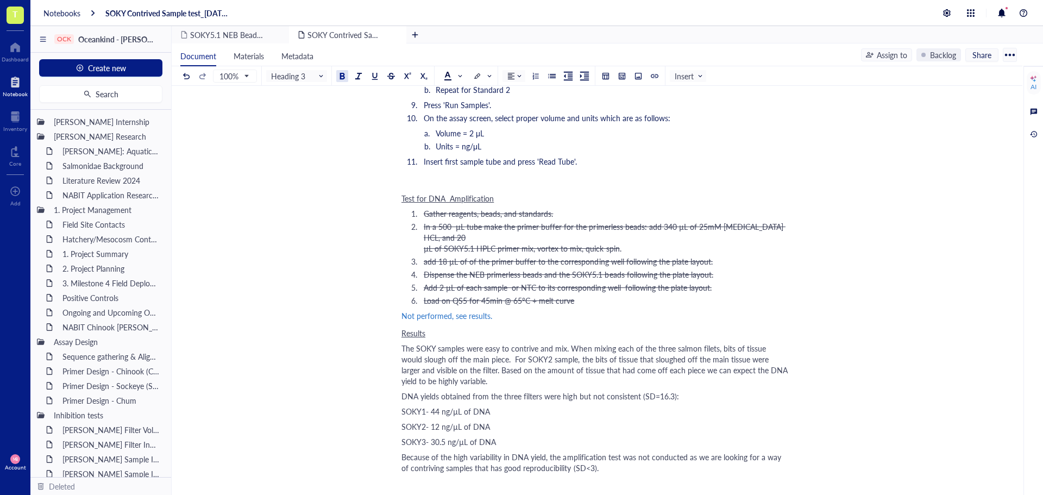
click at [417, 328] on span "Results" at bounding box center [414, 333] width 24 height 11
click at [377, 78] on div at bounding box center [375, 76] width 8 height 8
click at [322, 76] on span "Normal text" at bounding box center [297, 76] width 53 height 10
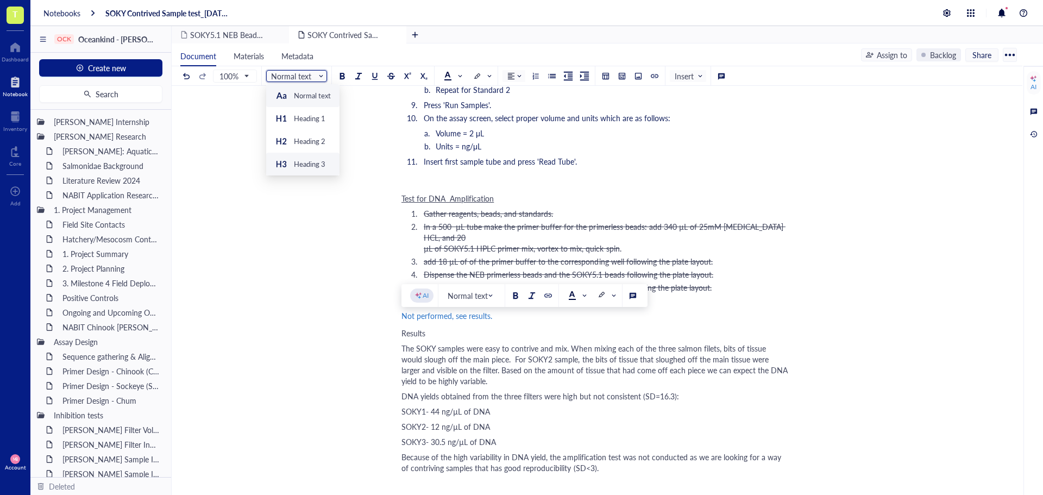
click at [320, 160] on div "Heading 3" at bounding box center [310, 164] width 32 height 10
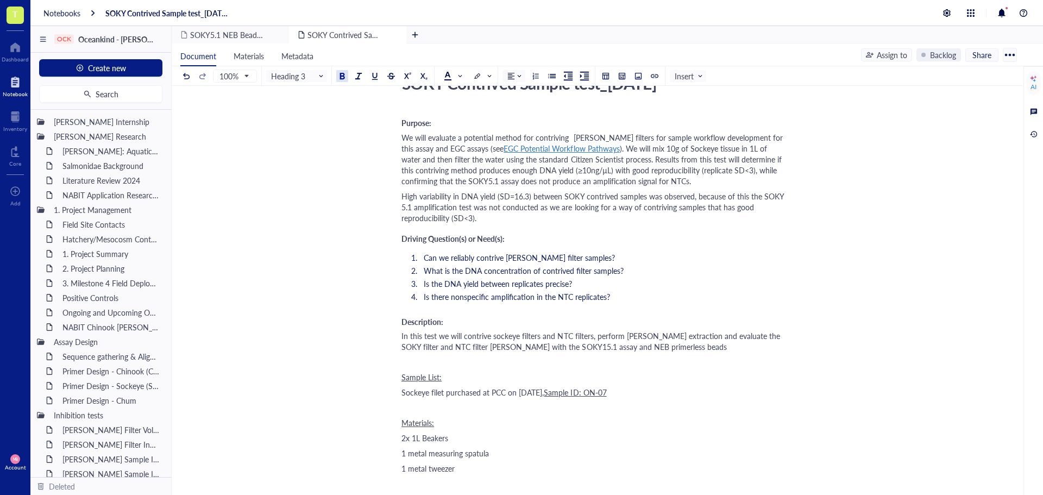
scroll to position [0, 0]
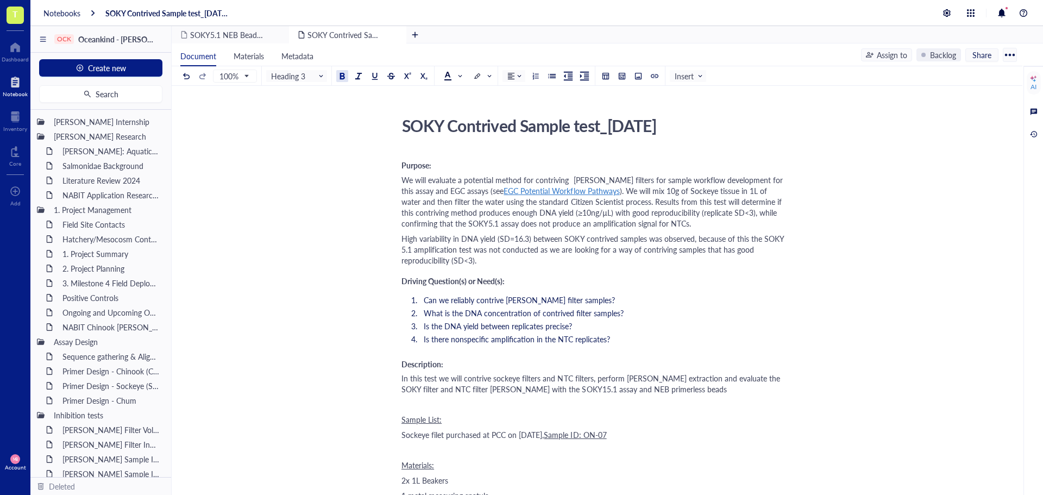
click at [733, 318] on li "What is the DNA concentration of contrived filter samples?" at bounding box center [604, 313] width 369 height 11
click at [10, 44] on div at bounding box center [15, 47] width 27 height 17
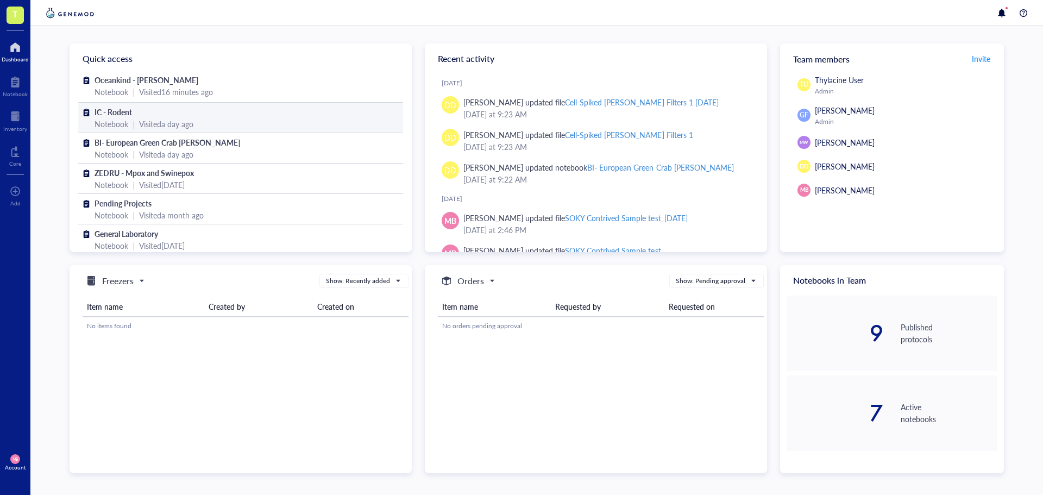
click at [115, 118] on div "Notebook" at bounding box center [112, 124] width 34 height 12
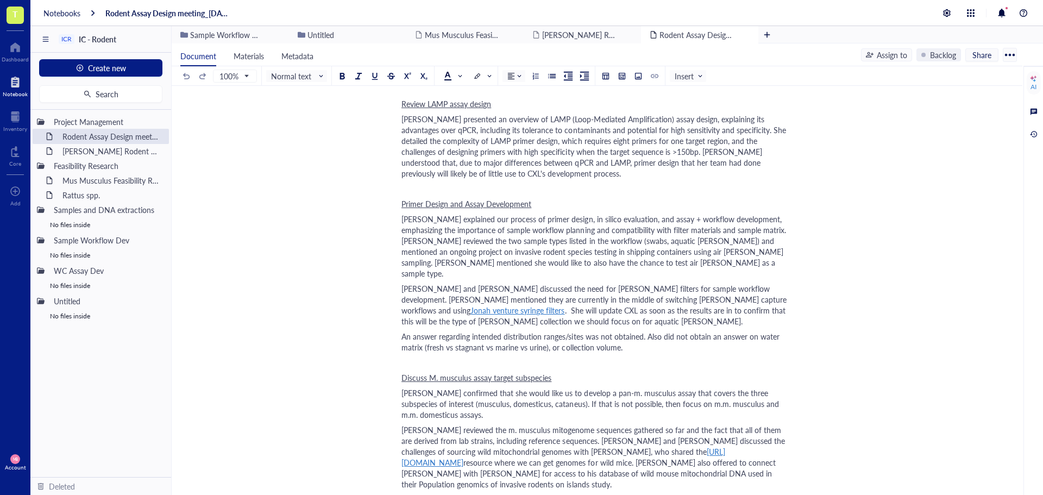
scroll to position [326, 0]
click at [90, 196] on div "Rattus spp." at bounding box center [105, 194] width 95 height 15
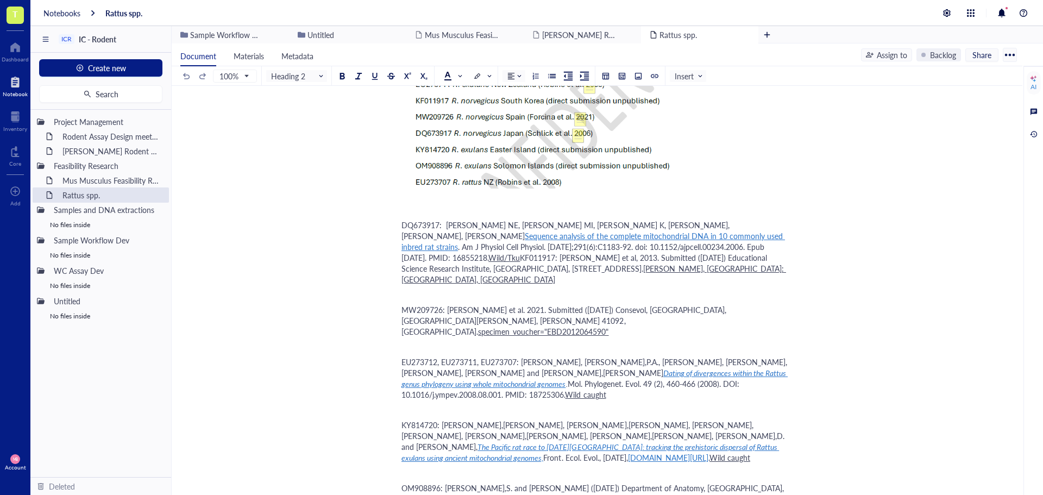
scroll to position [870, 0]
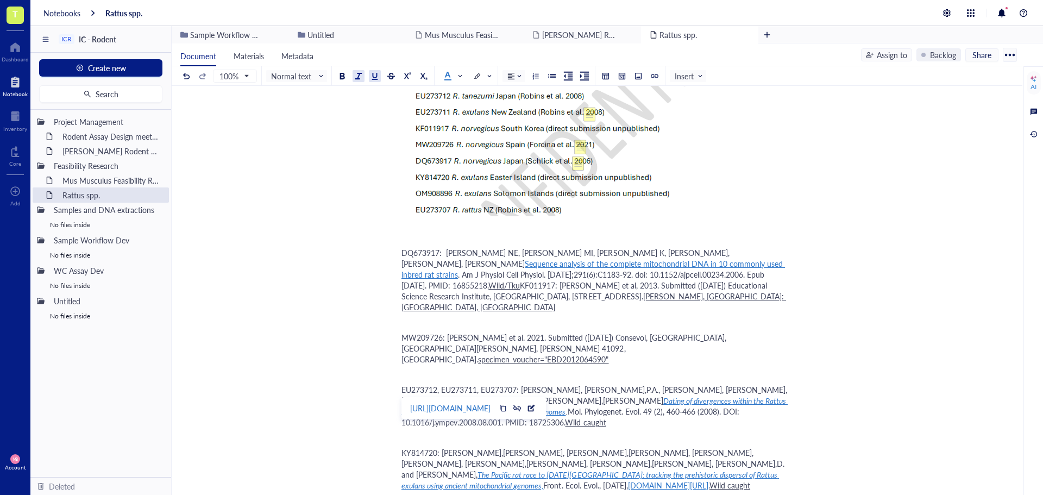
click at [965, 266] on div "Rattus spp. Rattus spp. Target species Taxonomic classification [1] Domain: Euk…" at bounding box center [595, 96] width 847 height 1709
click at [428, 447] on span "KY814720: [PERSON_NAME],[PERSON_NAME], [PERSON_NAME],[PERSON_NAME], [PERSON_NAM…" at bounding box center [594, 463] width 385 height 33
click at [447, 447] on span "KY814711- 20: West,[PERSON_NAME], [PERSON_NAME],[PERSON_NAME], [PERSON_NAME],[P…" at bounding box center [595, 463] width 387 height 33
click at [340, 380] on div "Rattus spp. Rattus spp. Target species Taxonomic classification [1] Domain: Euk…" at bounding box center [595, 96] width 847 height 1709
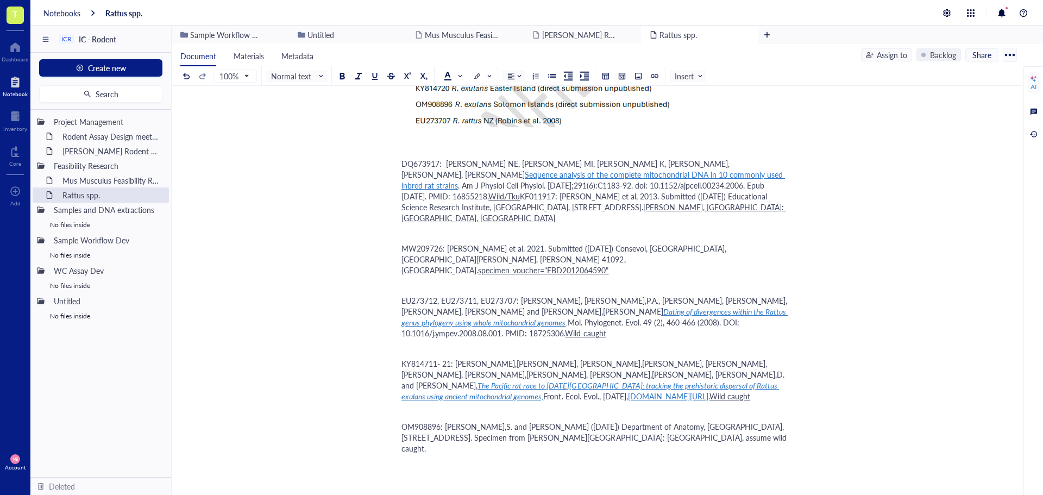
scroll to position [978, 0]
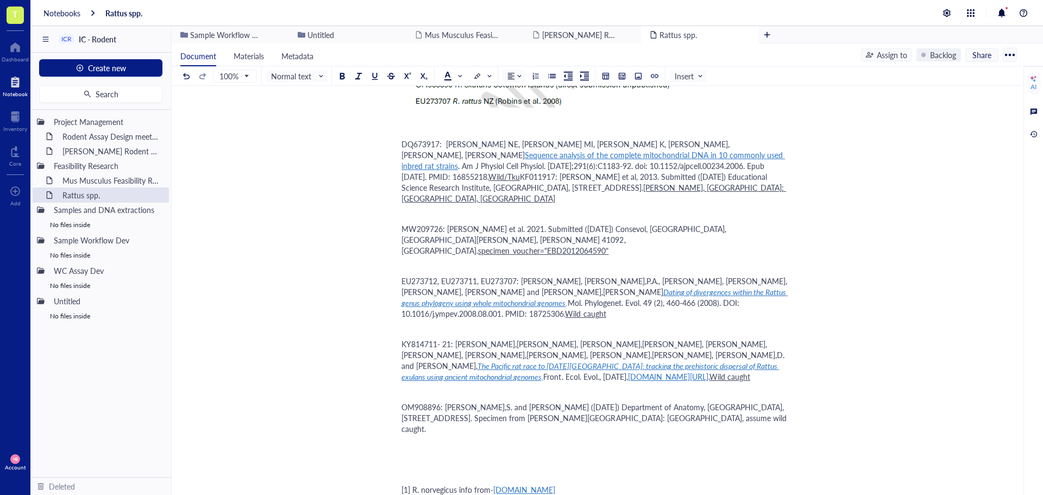
click at [635, 402] on span "OM908896: [PERSON_NAME],S. and [PERSON_NAME] ([DATE]) Department of Anatomy, [G…" at bounding box center [595, 418] width 387 height 33
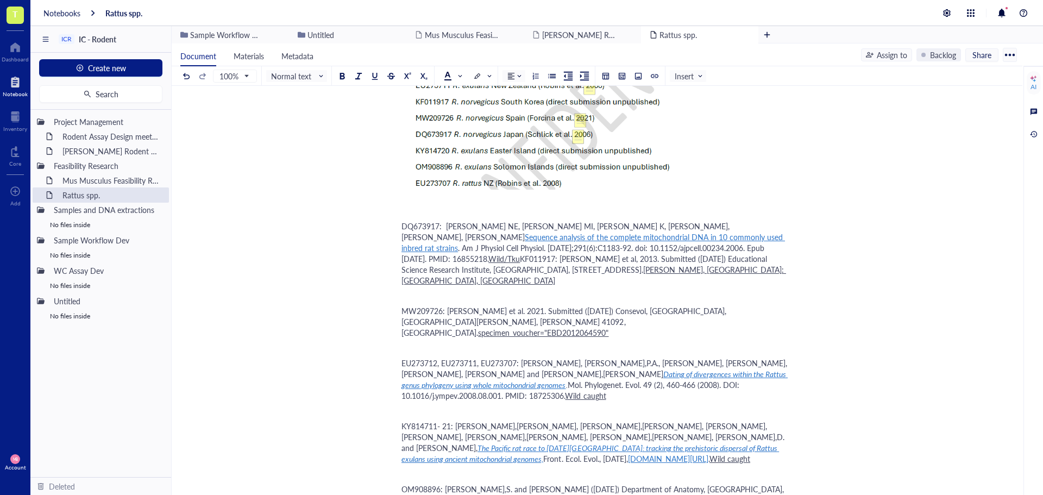
scroll to position [870, 0]
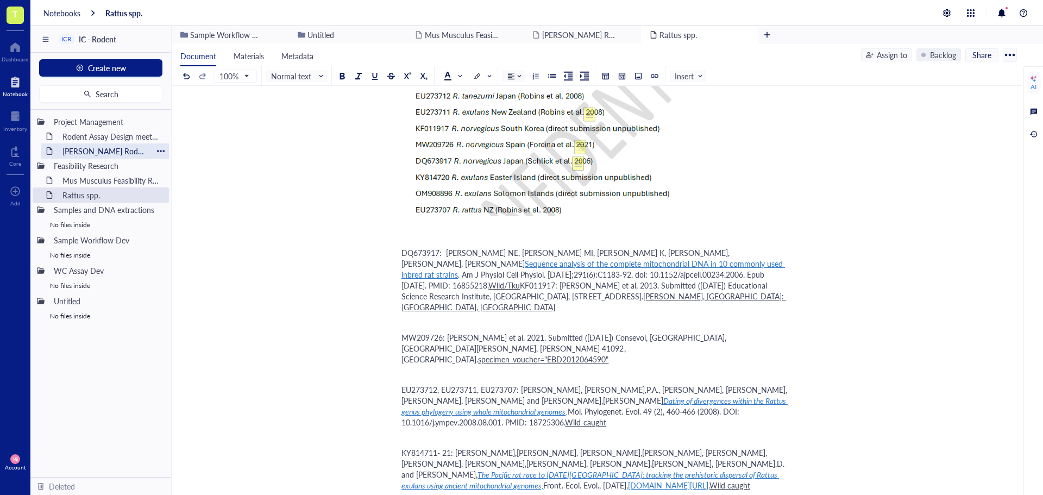
click at [106, 148] on div "[PERSON_NAME] Rodent Test Full Proposal" at bounding box center [105, 150] width 95 height 15
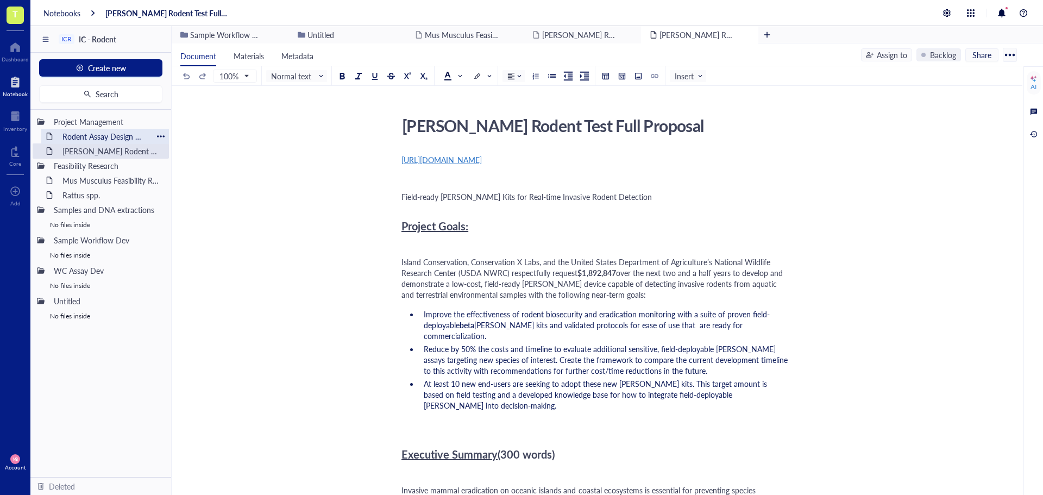
click at [103, 138] on div "Rodent Assay Design meeting_[DATE]" at bounding box center [105, 136] width 95 height 15
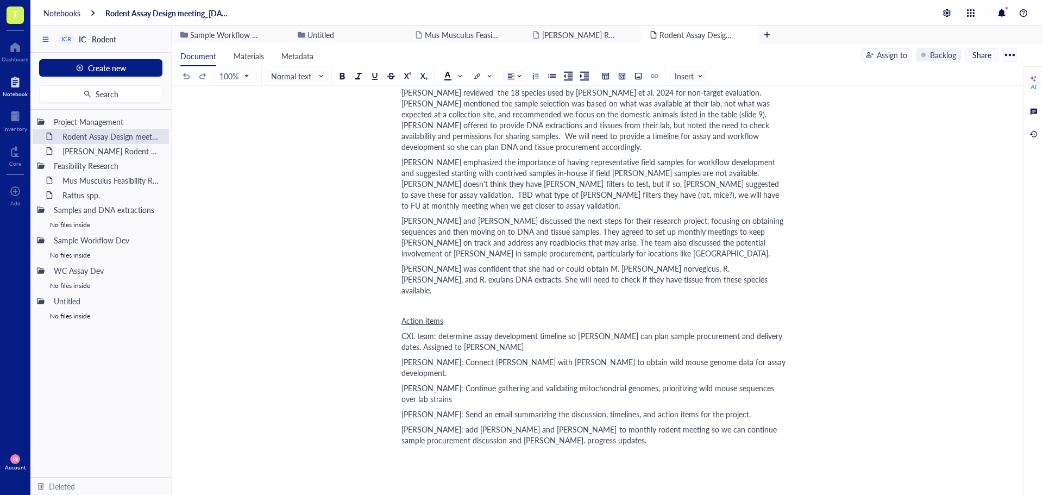
scroll to position [870, 0]
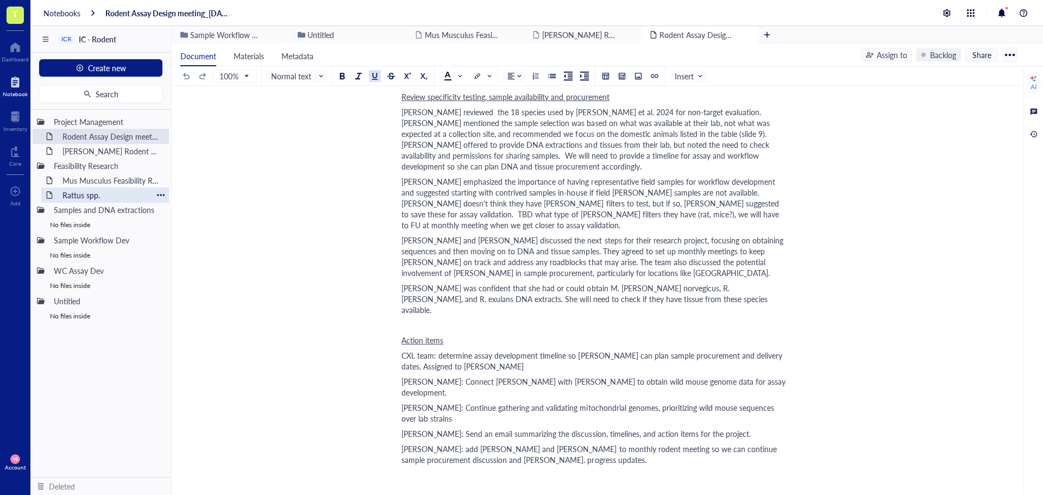
click at [67, 194] on div "Rattus spp." at bounding box center [105, 194] width 95 height 15
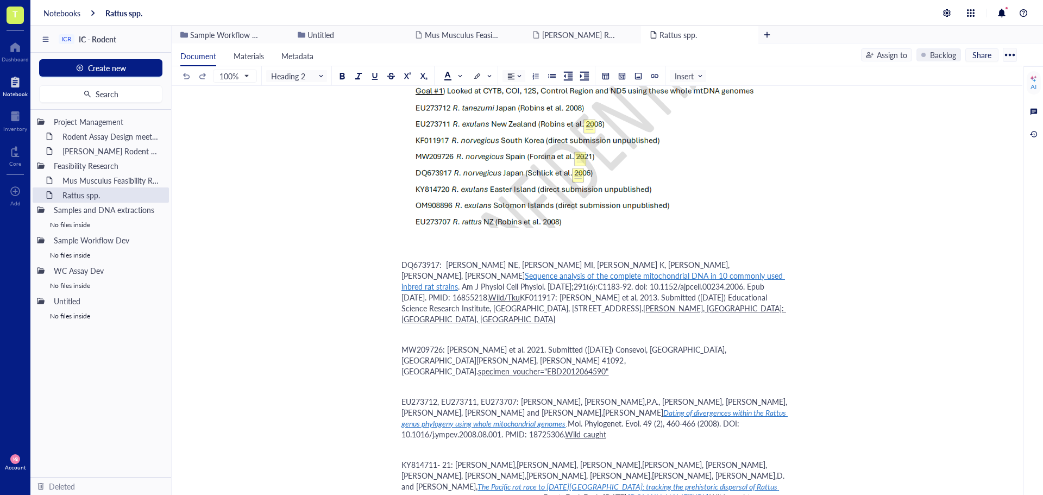
scroll to position [870, 0]
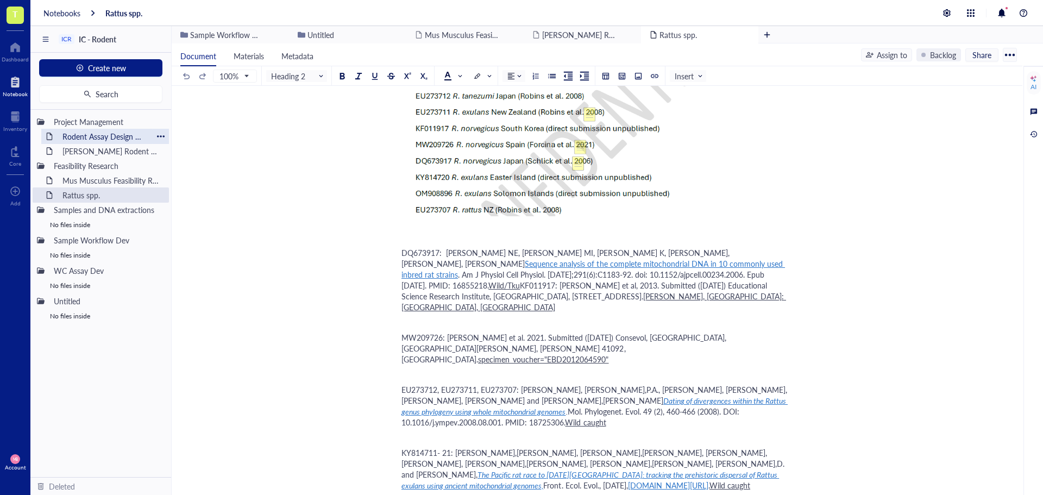
click at [77, 140] on div "Rodent Assay Design meeting_[DATE]" at bounding box center [105, 136] width 95 height 15
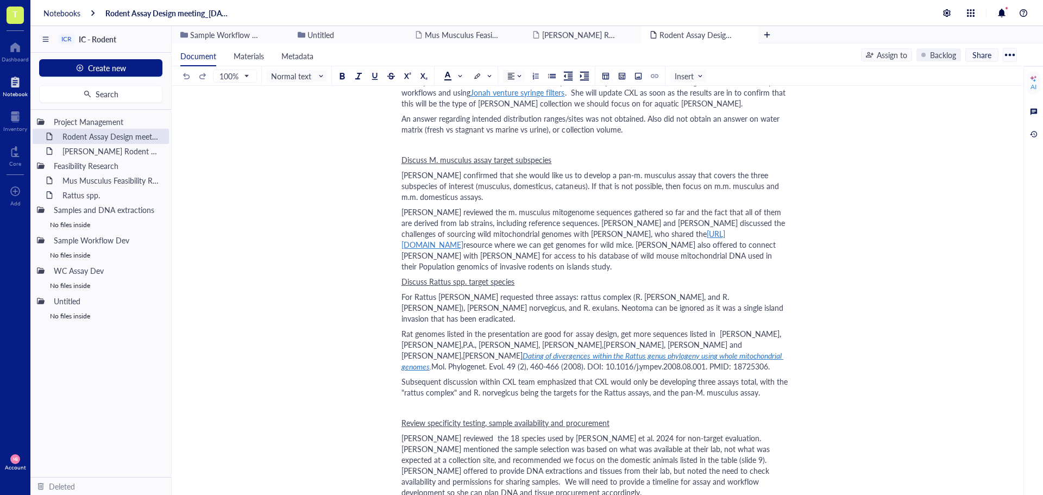
scroll to position [598, 0]
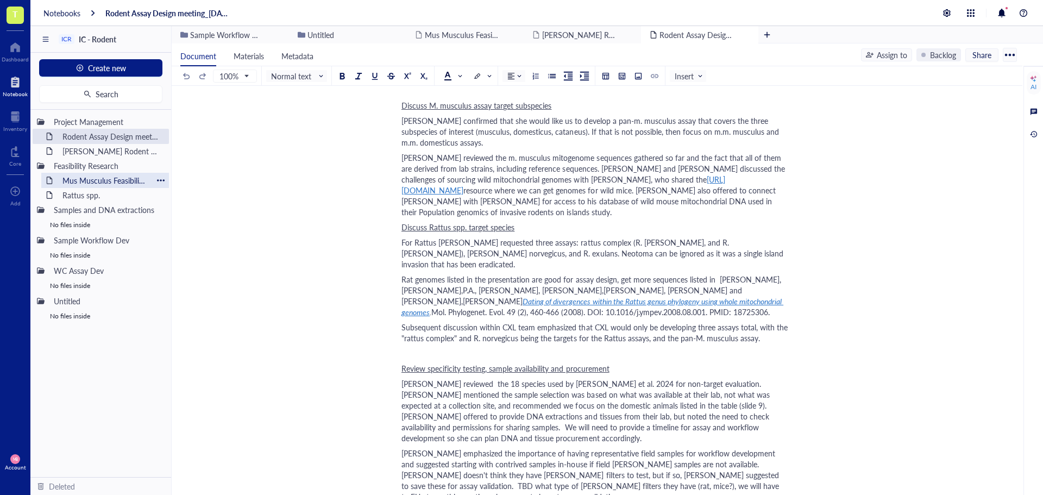
click at [98, 177] on div "Mus Musculus Feasibility Research" at bounding box center [105, 180] width 95 height 15
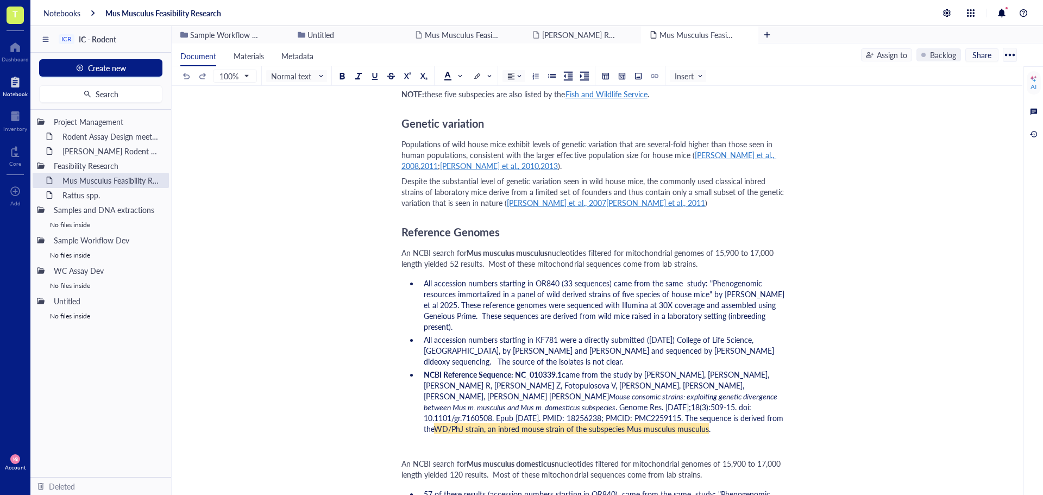
scroll to position [543, 0]
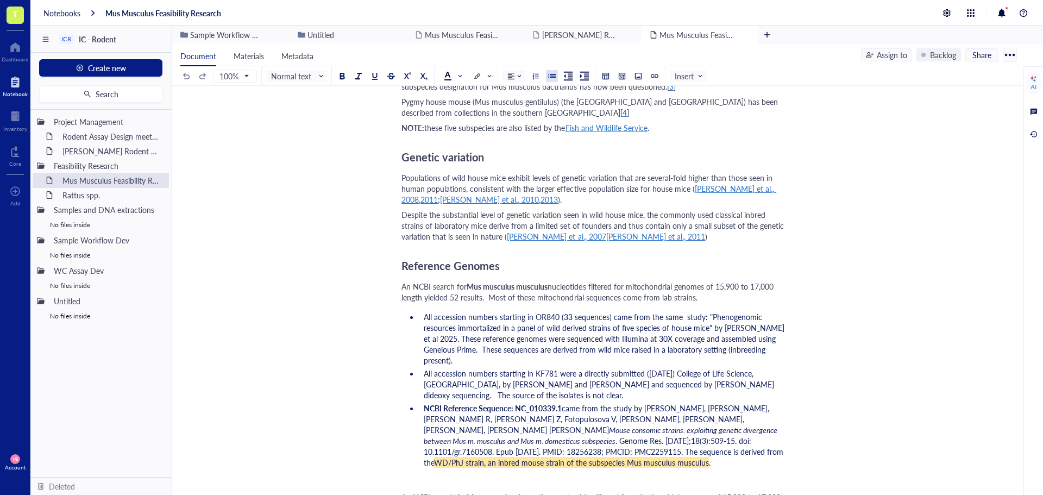
click at [773, 335] on li "All accession numbers starting in OR840 (33 sequences) came from the same study…" at bounding box center [604, 338] width 369 height 54
click at [761, 317] on span "All accession numbers starting in OR840 (33 sequences) came from the same study…" at bounding box center [605, 338] width 363 height 54
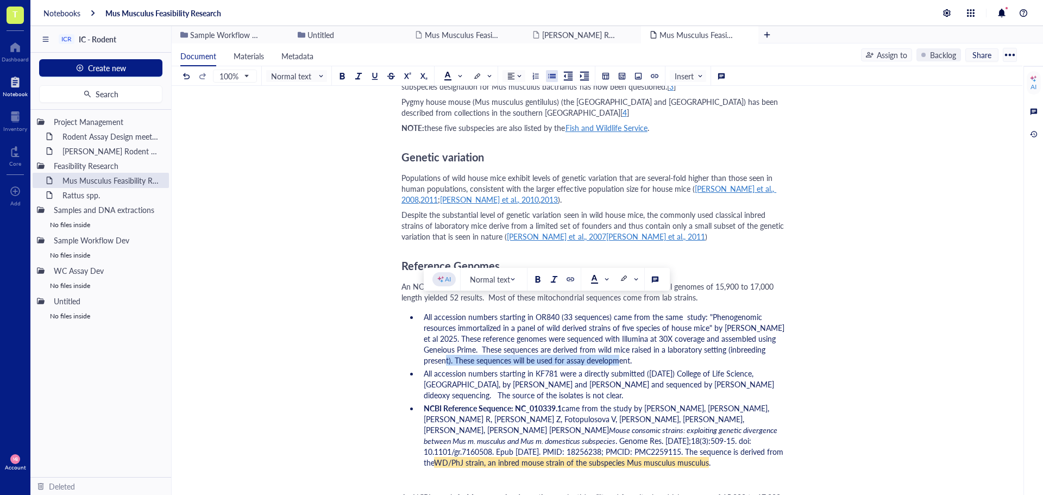
drag, startPoint x: 765, startPoint y: 340, endPoint x: 772, endPoint y: 344, distance: 8.3
click at [772, 344] on li "All accession numbers starting in OR840 (33 sequences) came from the same study…" at bounding box center [604, 338] width 369 height 54
copy span "These sequences will be used for assay development."
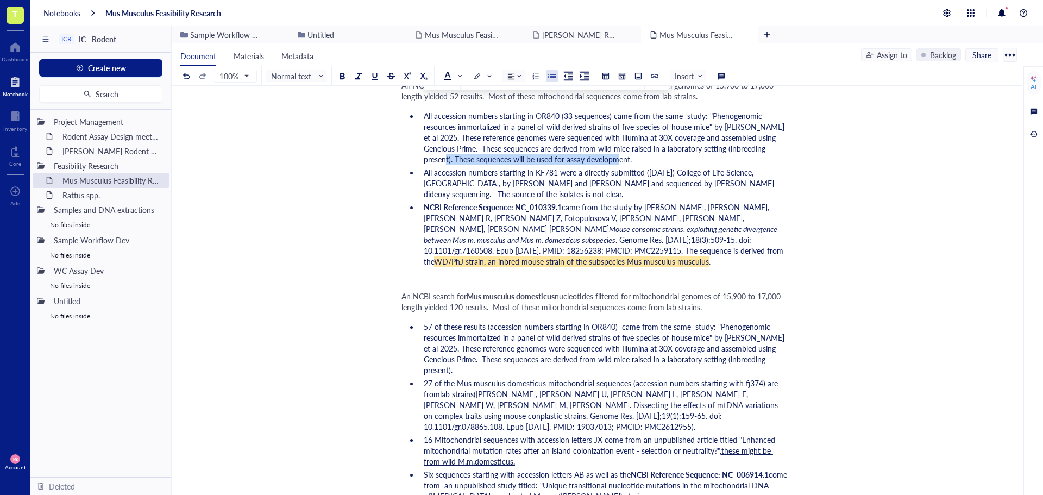
scroll to position [761, 0]
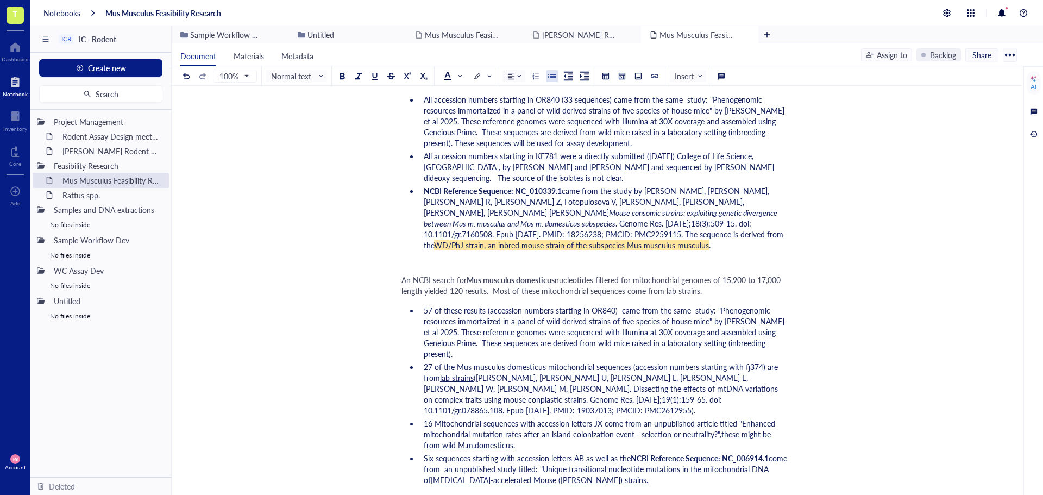
click at [768, 336] on li "57 of these results (accession numbers starting in OR840) came from the same st…" at bounding box center [604, 332] width 369 height 54
drag, startPoint x: 767, startPoint y: 333, endPoint x: 766, endPoint y: 339, distance: 6.0
click at [766, 339] on li "57 of these results (accession numbers starting in OR840) came from the same st…" at bounding box center [604, 332] width 369 height 54
click at [636, 274] on span at bounding box center [628, 272] width 17 height 9
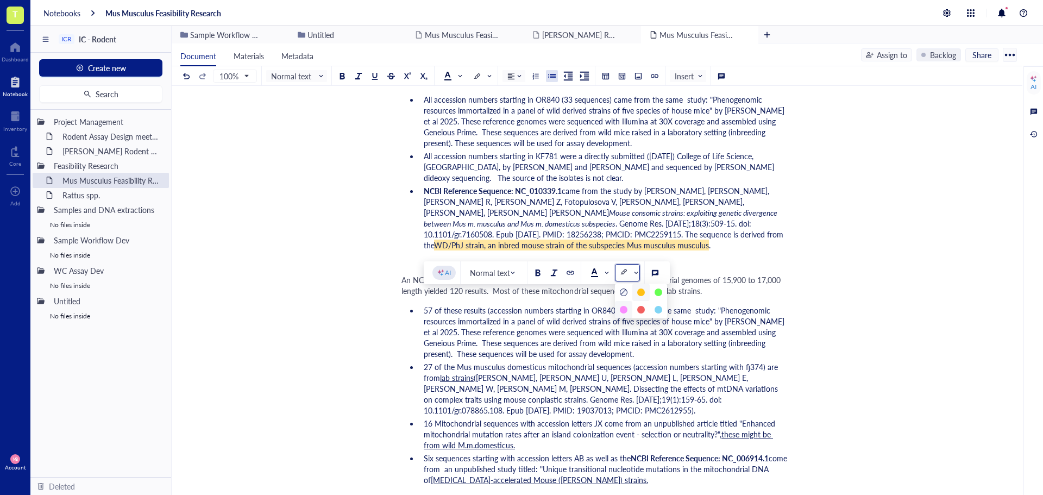
click at [627, 309] on div at bounding box center [624, 310] width 8 height 8
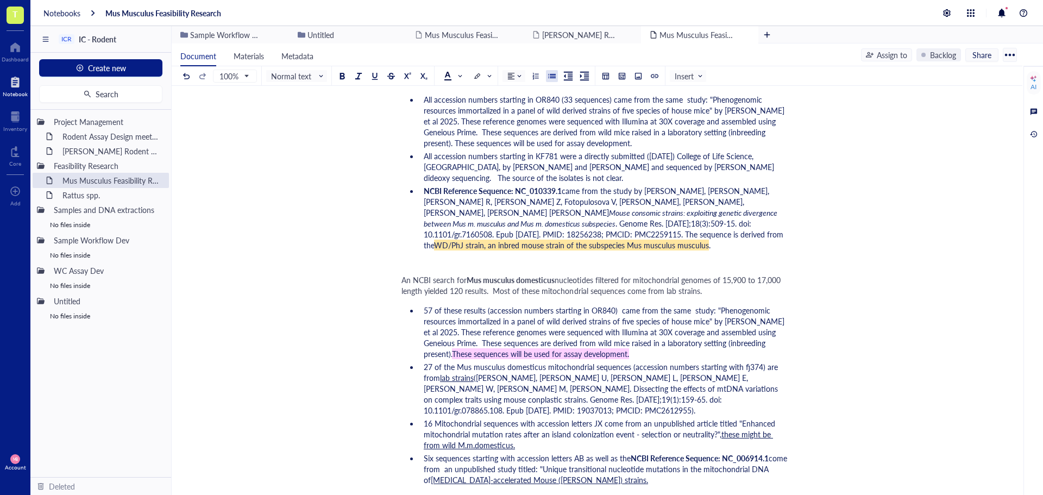
click at [647, 372] on span "([PERSON_NAME], [PERSON_NAME] U, [PERSON_NAME] L, [PERSON_NAME] E, [PERSON_NAME…" at bounding box center [602, 393] width 356 height 43
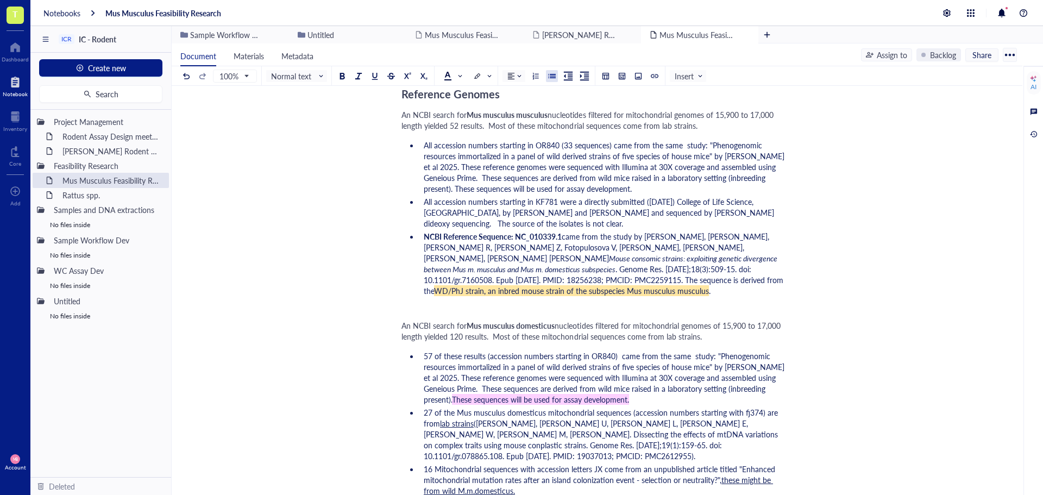
scroll to position [652, 0]
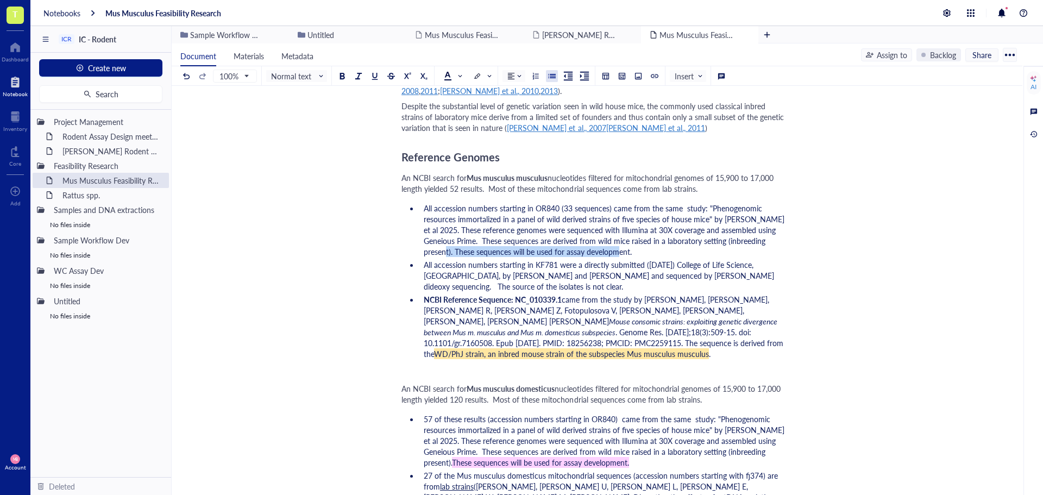
drag, startPoint x: 765, startPoint y: 227, endPoint x: 765, endPoint y: 237, distance: 10.3
click at [765, 237] on li "All accession numbers starting in OR840 (33 sequences) came from the same study…" at bounding box center [604, 230] width 369 height 54
click at [636, 170] on span at bounding box center [628, 170] width 17 height 9
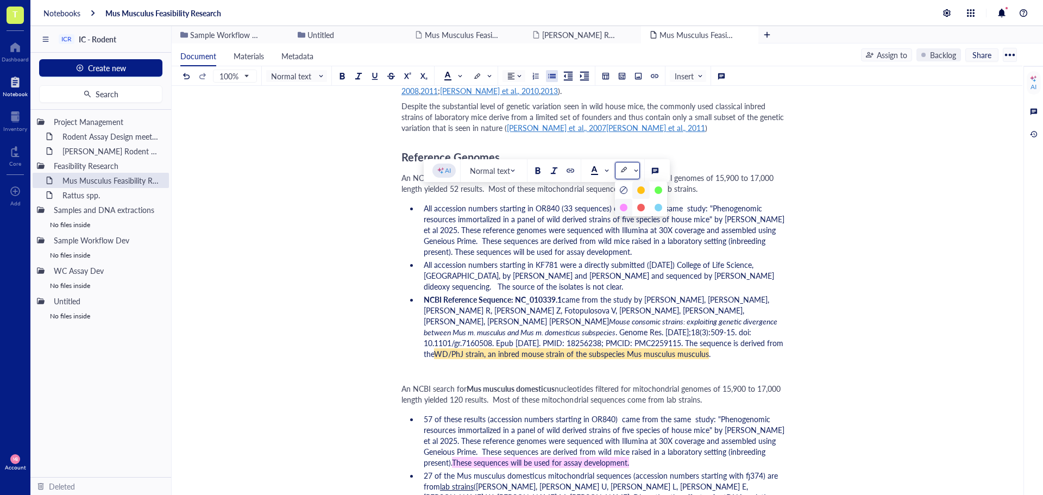
click at [625, 208] on div at bounding box center [624, 208] width 8 height 8
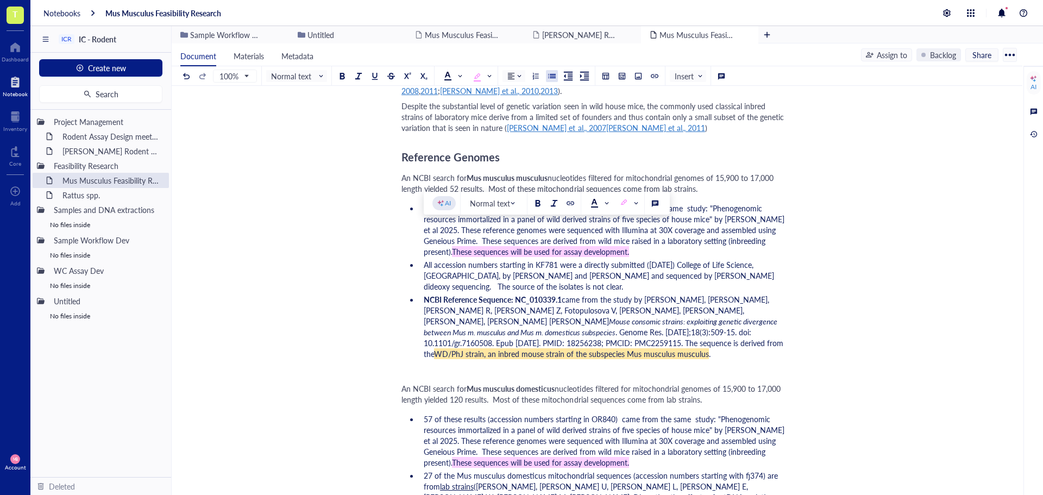
click at [621, 294] on span "came from the study by [PERSON_NAME], [PERSON_NAME], [PERSON_NAME] R, [PERSON_N…" at bounding box center [598, 310] width 348 height 33
drag, startPoint x: 536, startPoint y: 331, endPoint x: 541, endPoint y: 339, distance: 8.6
click at [541, 339] on li "NCBI Reference Sequence: NC_010339.1 came from the study by [PERSON_NAME], [PER…" at bounding box center [604, 326] width 369 height 65
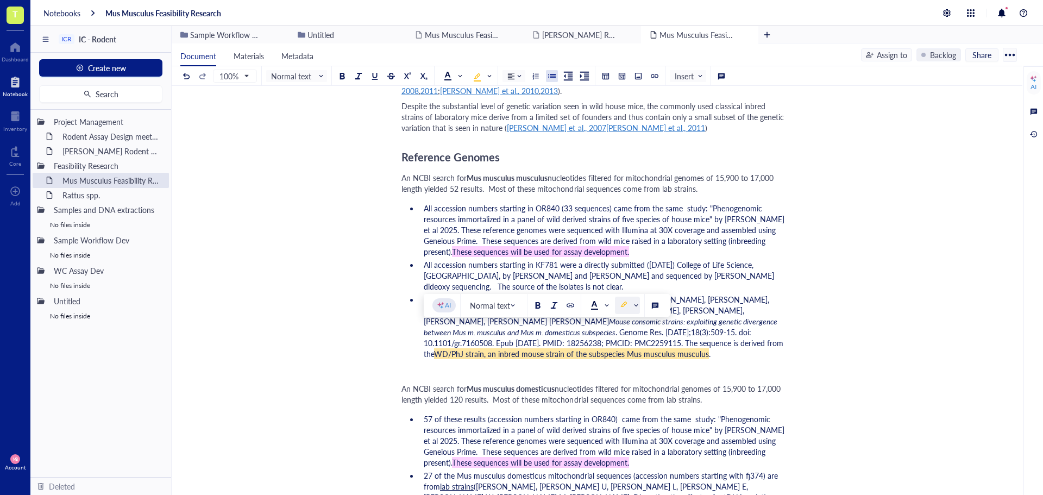
click at [620, 305] on div at bounding box center [624, 305] width 8 height 8
click at [609, 348] on ul "All accession numbers starting in OR840 (33 sequences) came from the same study…" at bounding box center [595, 281] width 387 height 161
drag, startPoint x: 537, startPoint y: 332, endPoint x: 541, endPoint y: 340, distance: 9.2
click at [541, 340] on li "NCBI Reference Sequence: NC_010339.1 came from the study by [PERSON_NAME], [PER…" at bounding box center [604, 326] width 369 height 65
click at [640, 307] on div at bounding box center [627, 305] width 25 height 17
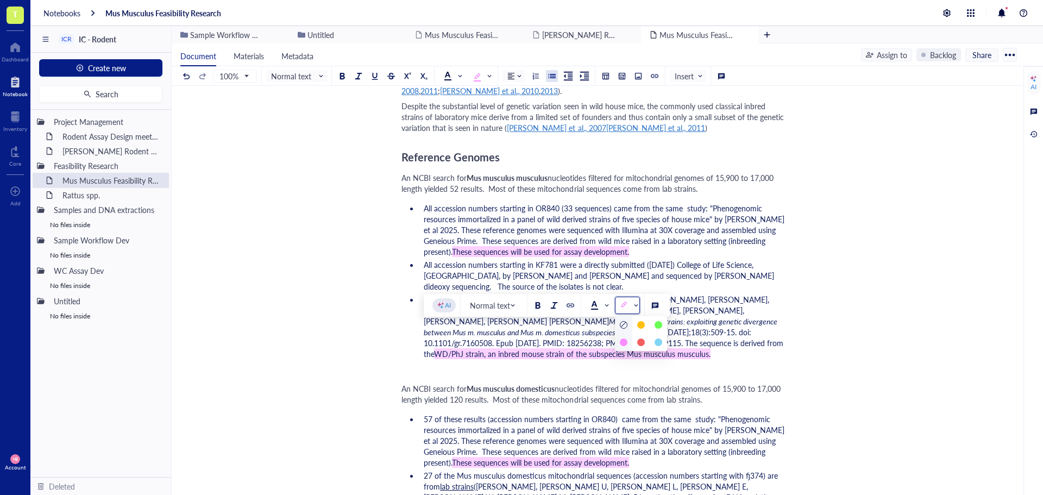
click at [623, 322] on div at bounding box center [624, 325] width 8 height 8
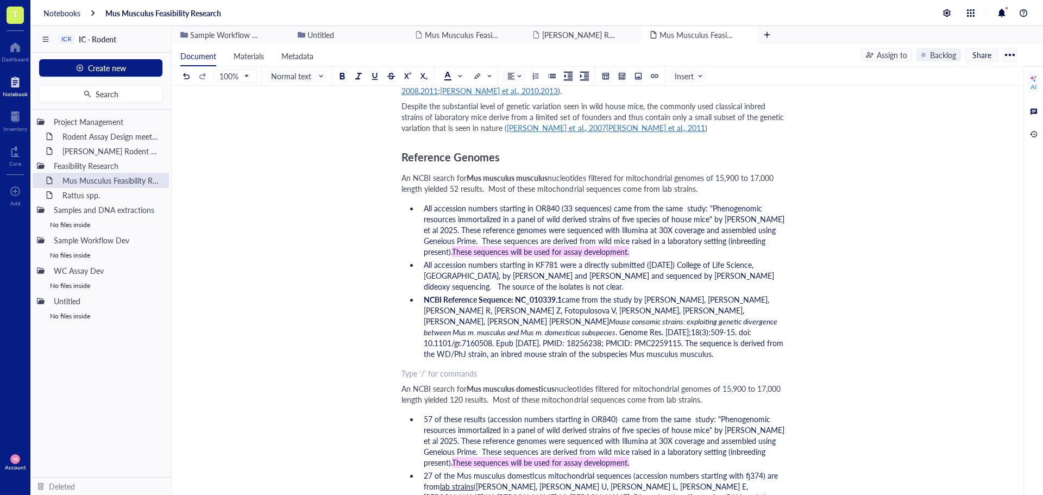
click at [608, 368] on div "﻿ Type ‘/’ for commands" at bounding box center [595, 373] width 387 height 11
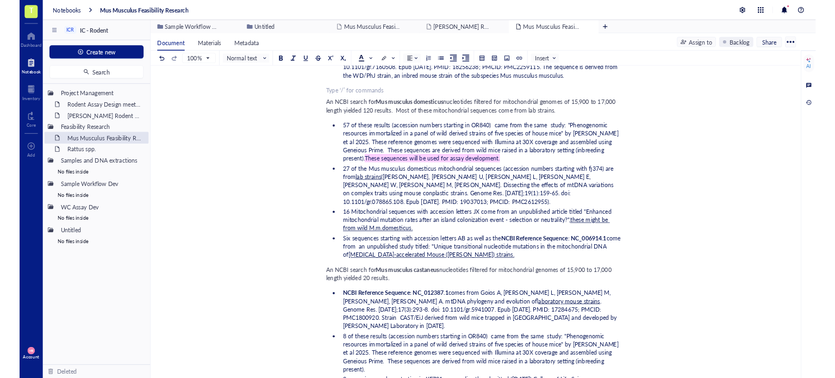
scroll to position [924, 0]
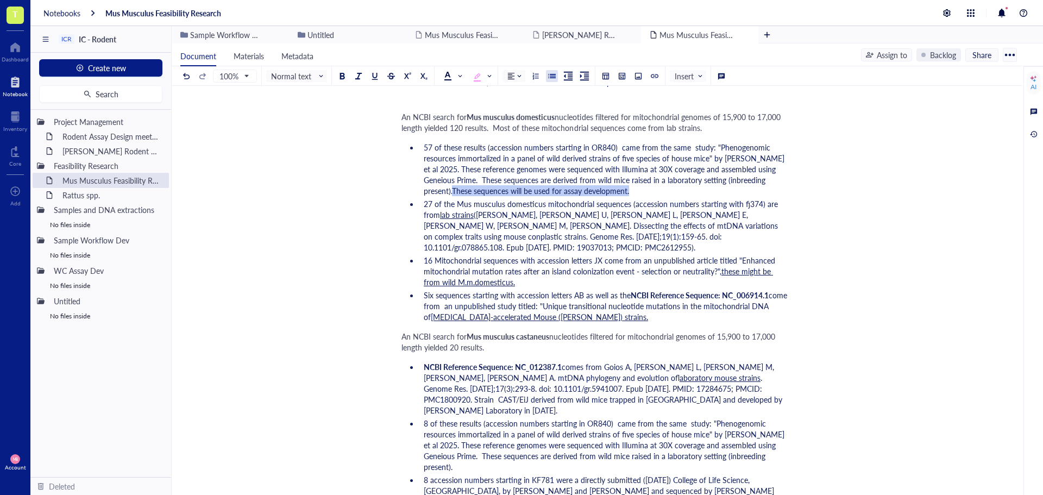
drag, startPoint x: 766, startPoint y: 168, endPoint x: 768, endPoint y: 178, distance: 10.0
click at [768, 178] on li "57 of these results (accession numbers starting in OR840) came from the same st…" at bounding box center [604, 169] width 369 height 54
copy span "These sequences will be used for assay development."
click at [783, 447] on li "8 of these results (accession numbers starting in OR840) came from the same stu…" at bounding box center [604, 445] width 369 height 54
